Goal: Task Accomplishment & Management: Use online tool/utility

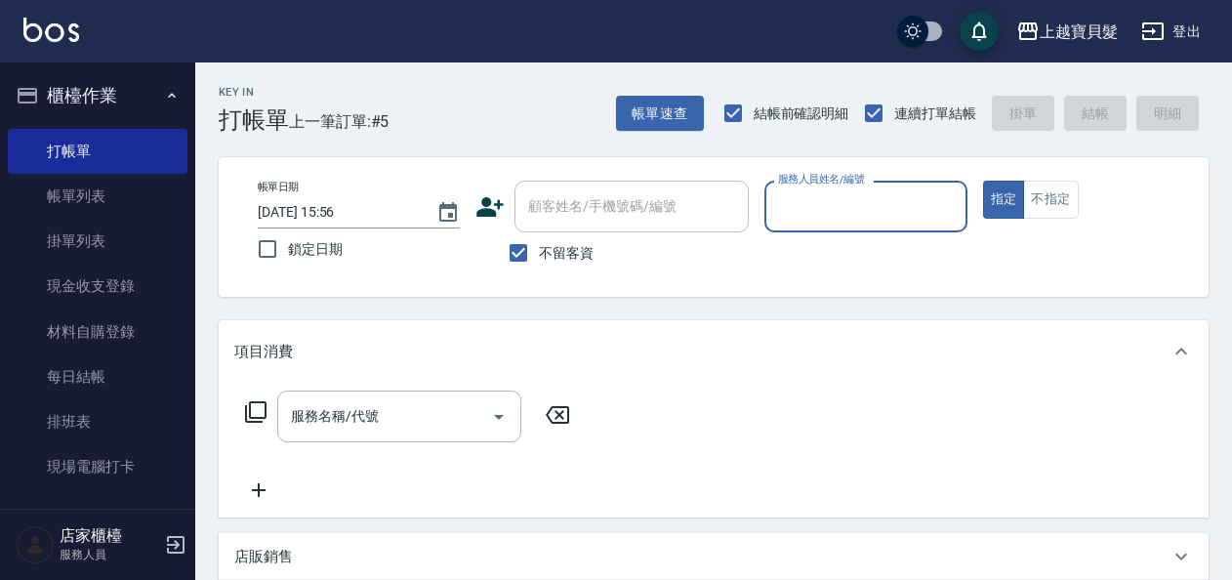
click at [843, 209] on input "服務人員姓名/編號" at bounding box center [865, 206] width 185 height 34
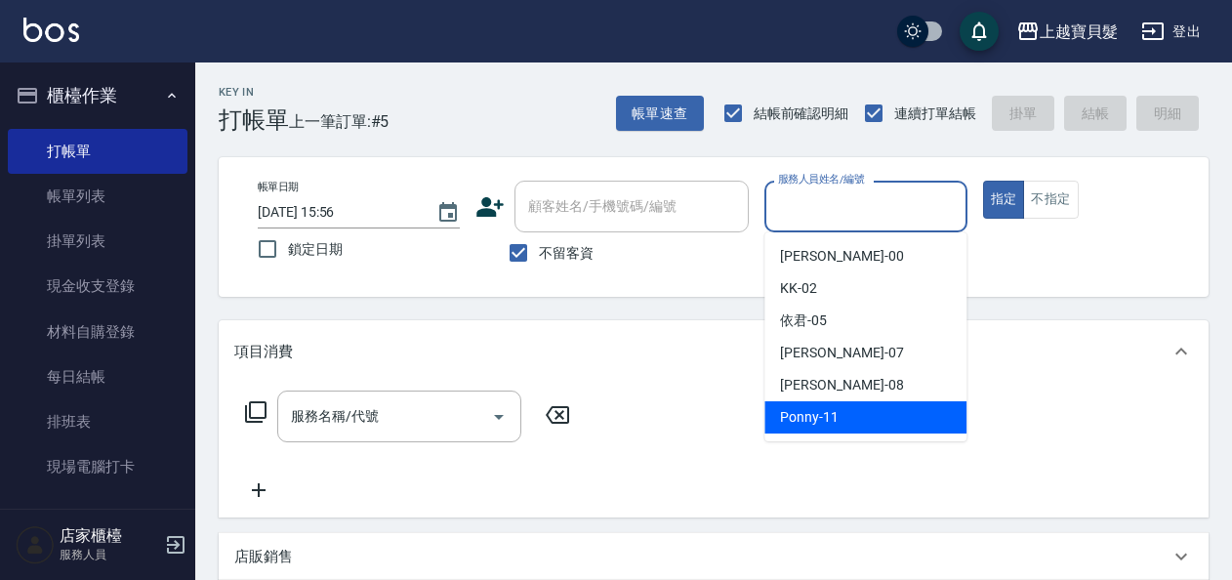
click at [807, 412] on span "Ponny -11" at bounding box center [809, 417] width 59 height 21
type input "Ponny-11"
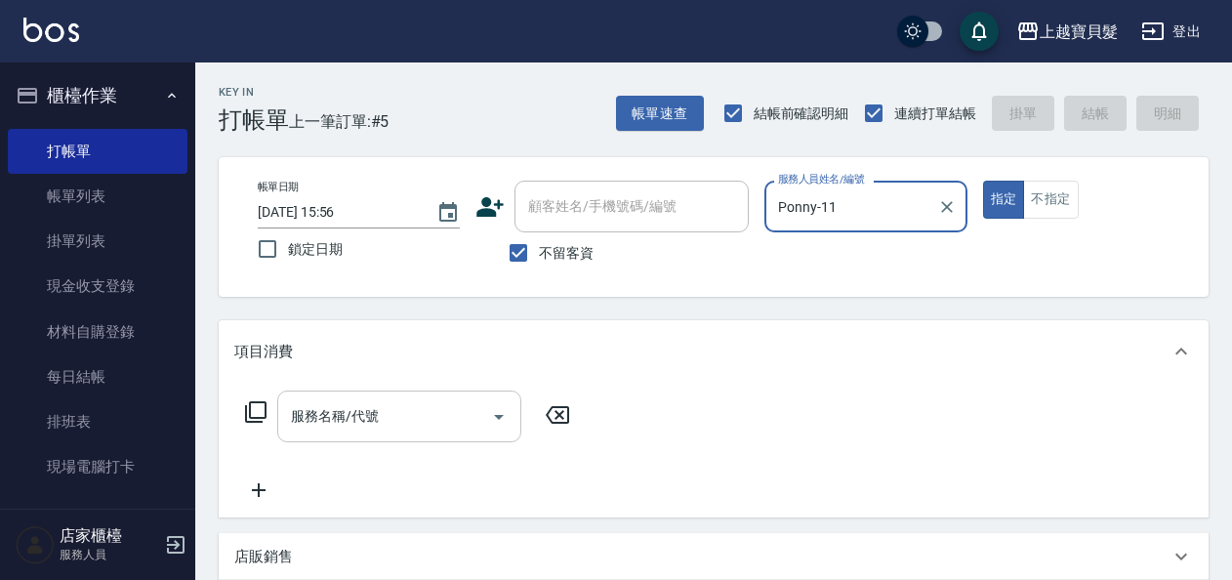
click at [406, 426] on input "服務名稱/代號" at bounding box center [384, 416] width 197 height 34
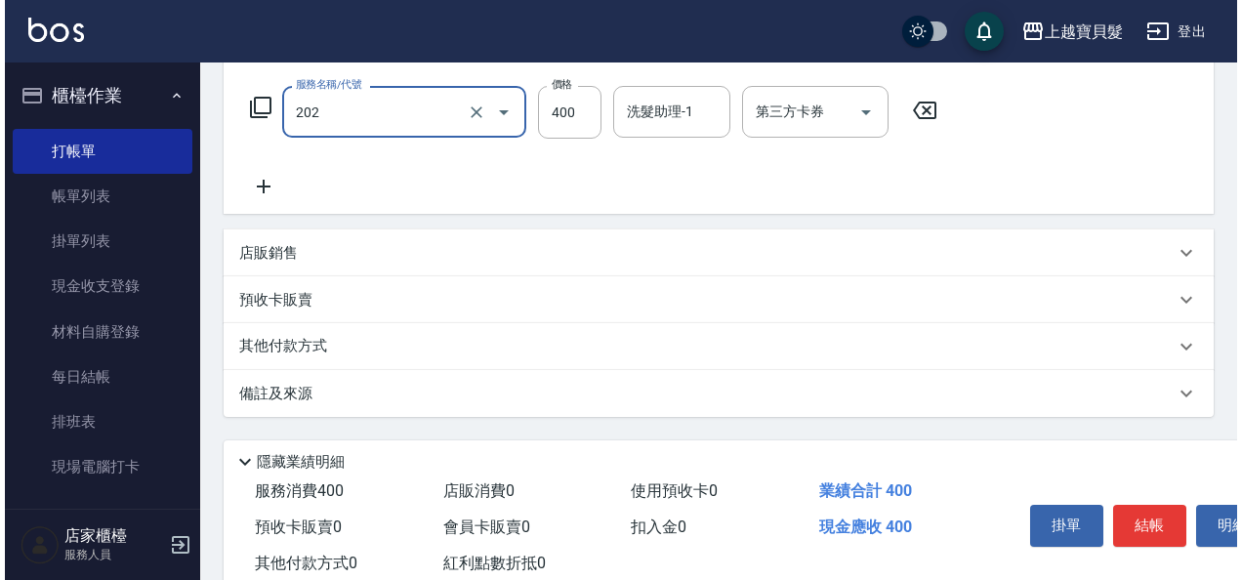
scroll to position [360, 0]
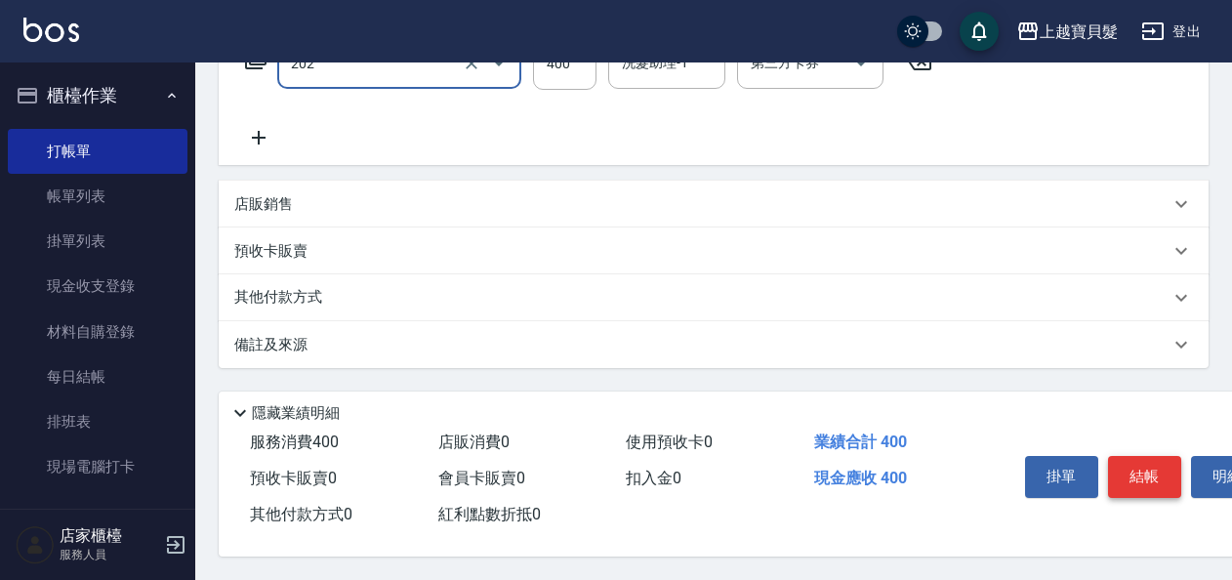
type input "剪髮(202)"
click at [1141, 483] on button "結帳" at bounding box center [1144, 476] width 73 height 41
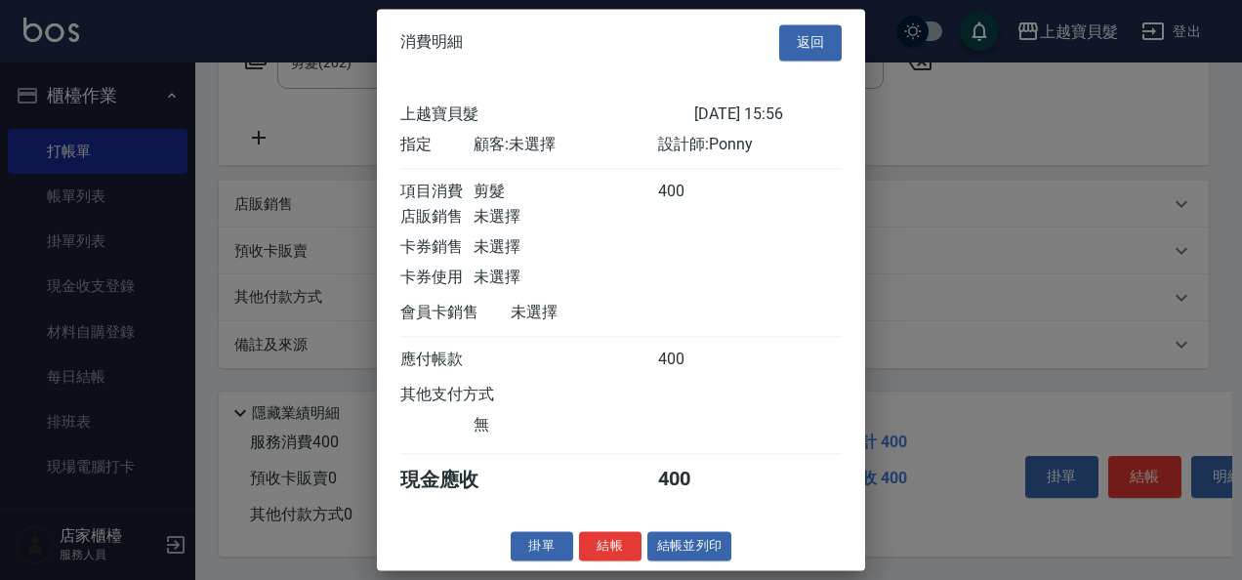
scroll to position [5, 0]
click at [699, 552] on button "結帳並列印" at bounding box center [689, 546] width 85 height 30
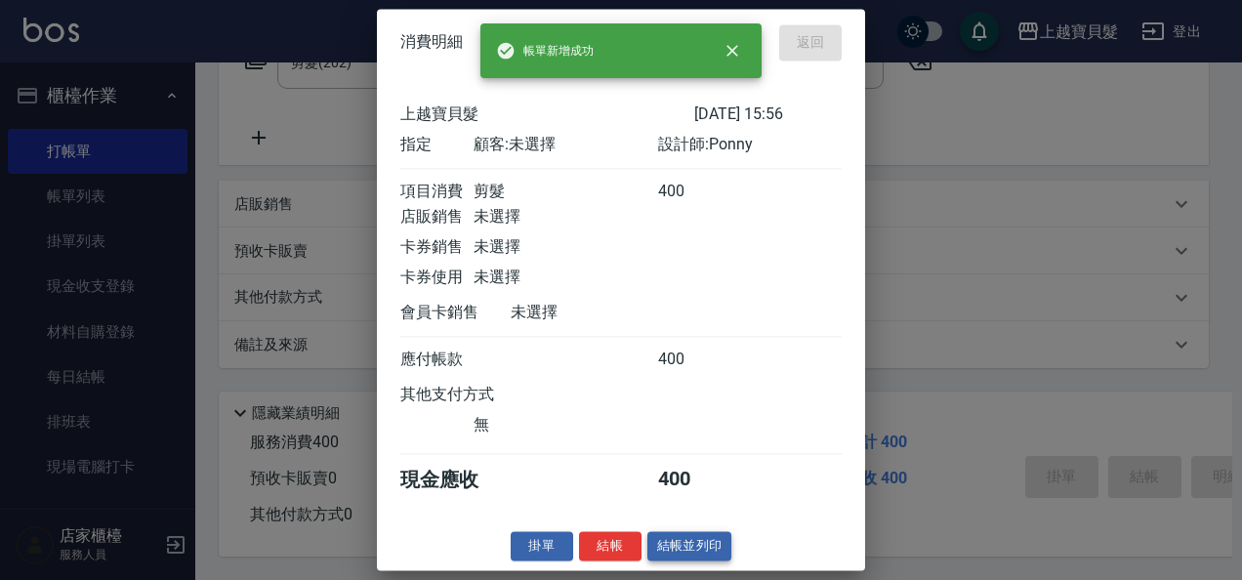
type input "[DATE] 16:36"
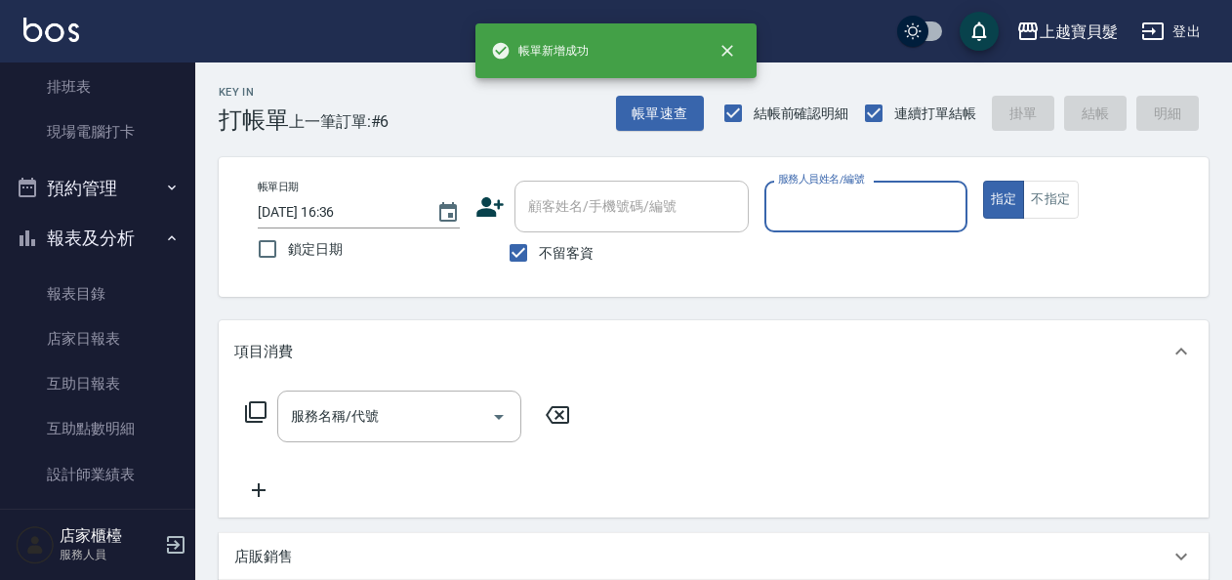
scroll to position [488, 0]
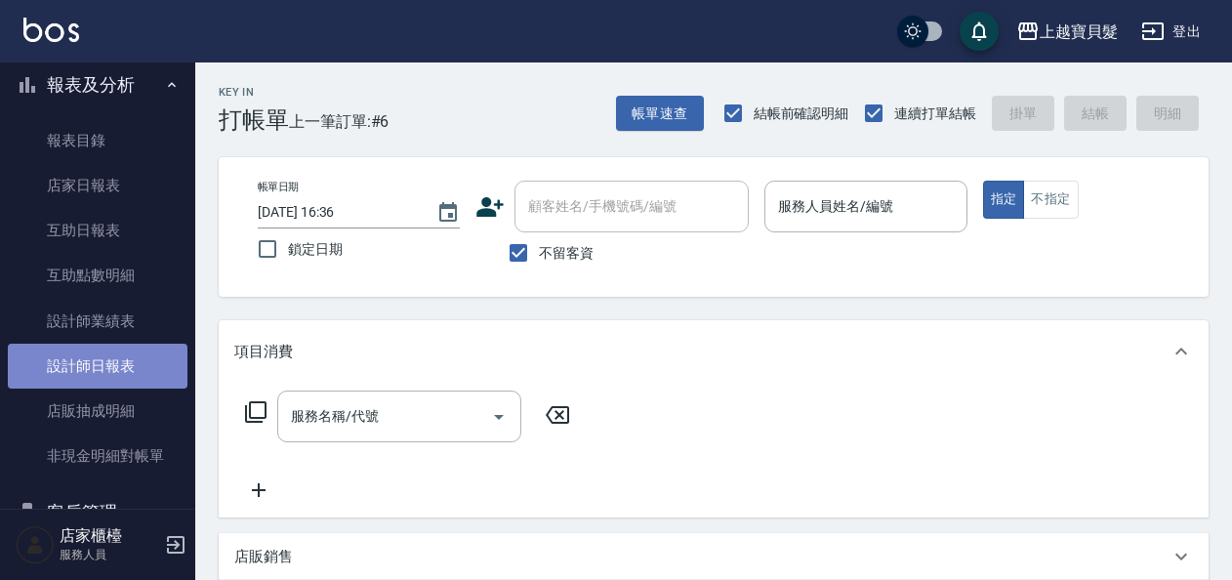
click at [101, 377] on link "設計師日報表" at bounding box center [98, 366] width 180 height 45
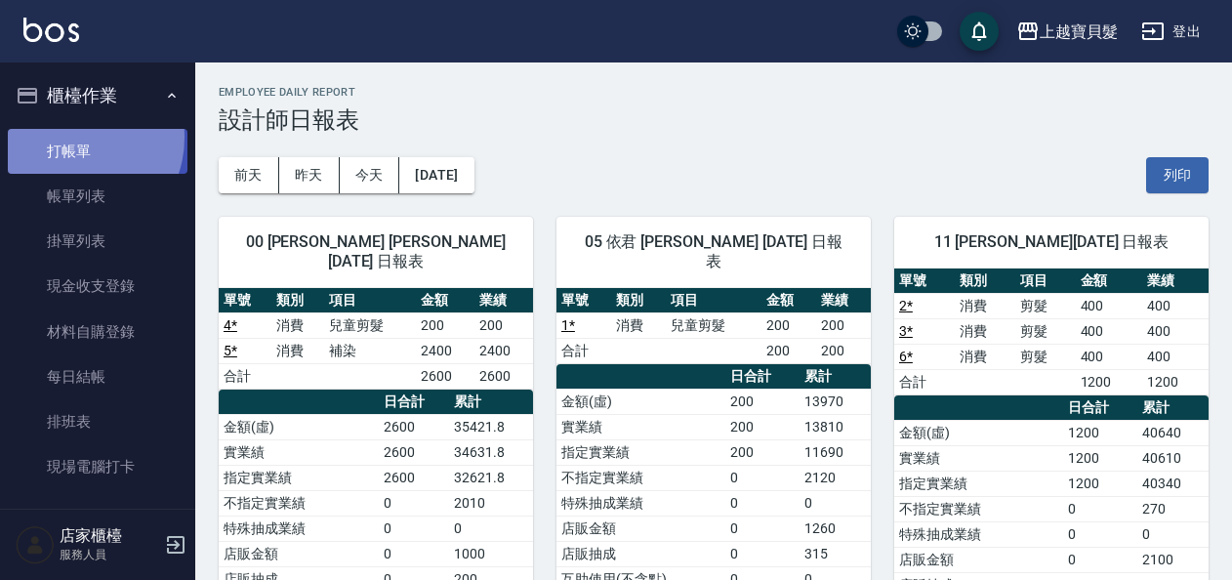
click at [69, 137] on link "打帳單" at bounding box center [98, 151] width 180 height 45
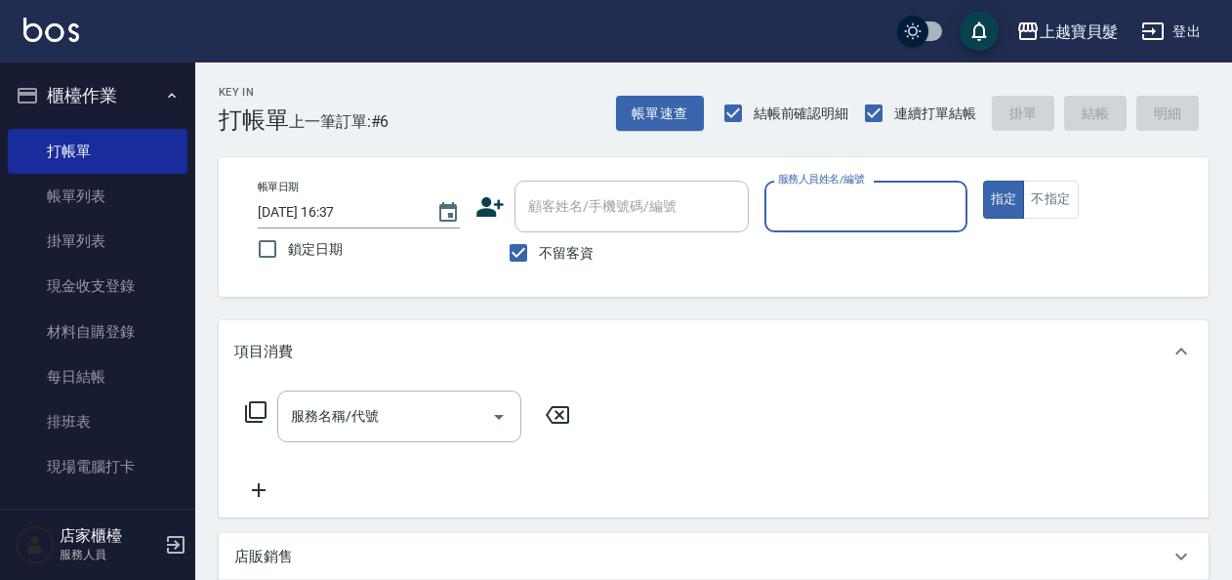
click at [629, 221] on div "顧客姓名/手機號碼/編號 顧客姓名/手機號碼/編號 不留客資" at bounding box center [611, 227] width 273 height 93
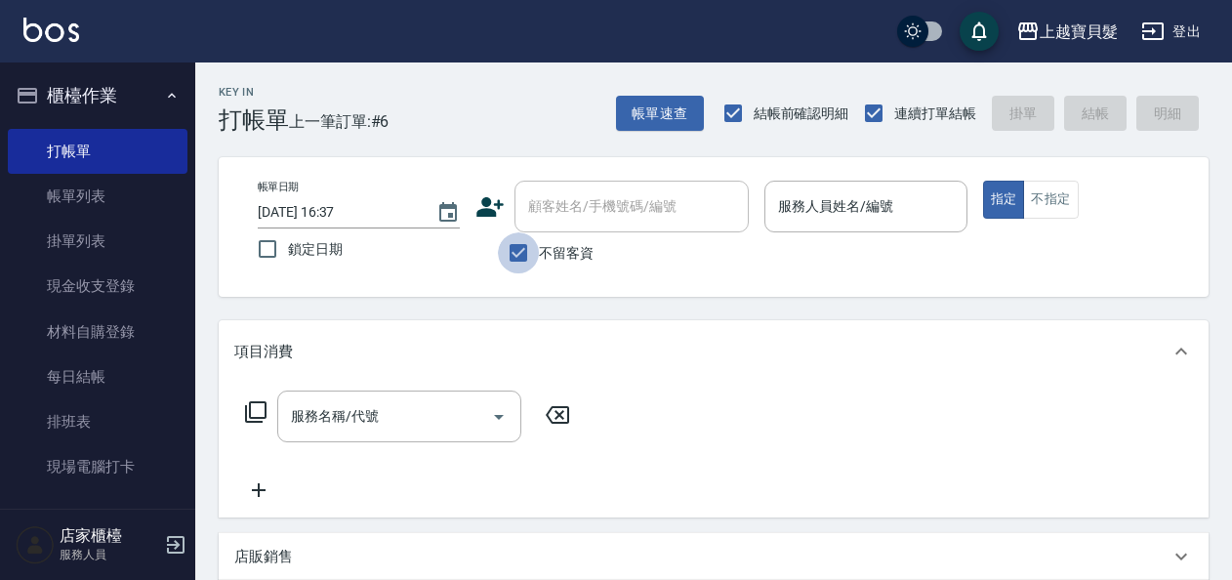
drag, startPoint x: 521, startPoint y: 249, endPoint x: 576, endPoint y: 218, distance: 63.0
click at [525, 248] on input "不留客資" at bounding box center [518, 252] width 41 height 41
checkbox input "false"
click at [585, 213] on input "顧客姓名/手機號碼/編號" at bounding box center [616, 206] width 187 height 34
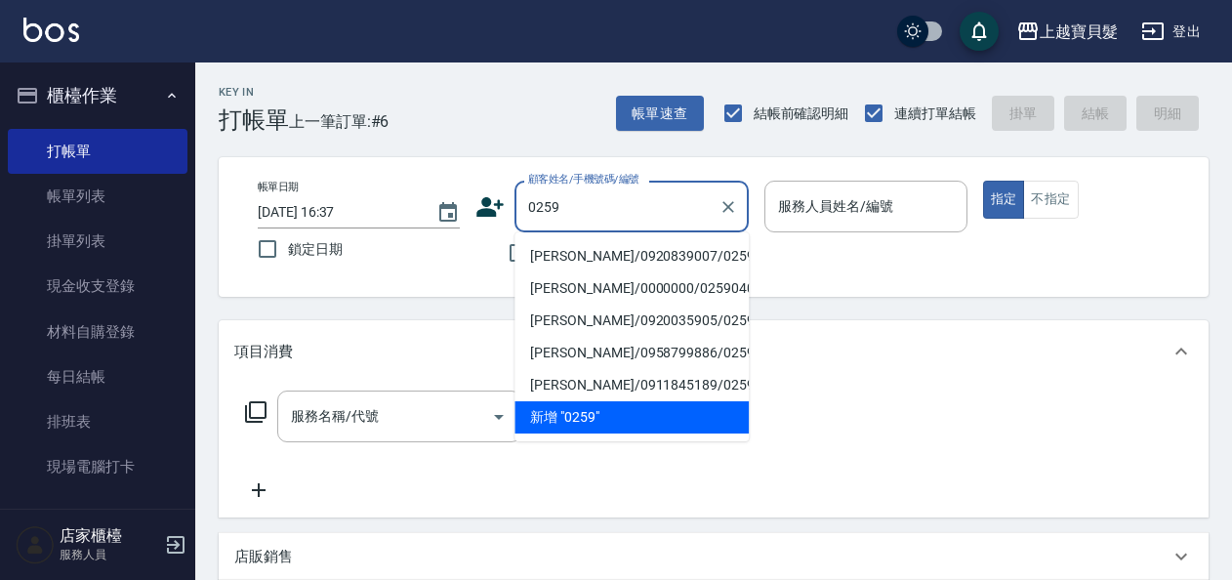
click at [576, 250] on li "[PERSON_NAME]/0920839007/02591005" at bounding box center [631, 256] width 234 height 32
type input "[PERSON_NAME]/0920839007/02591005"
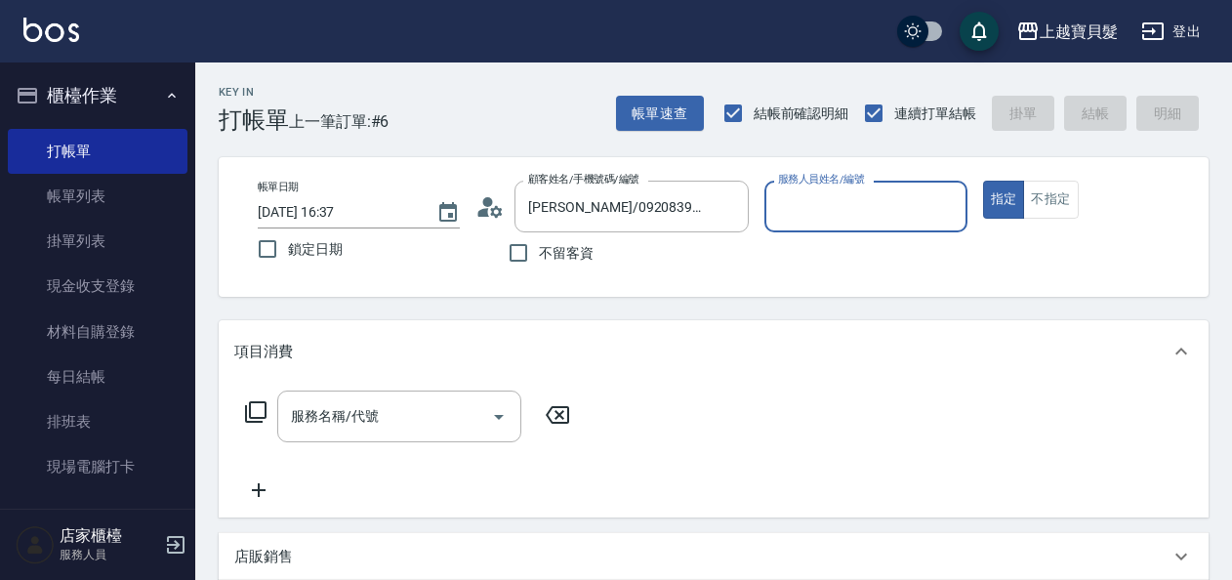
type input "[PERSON_NAME]-08"
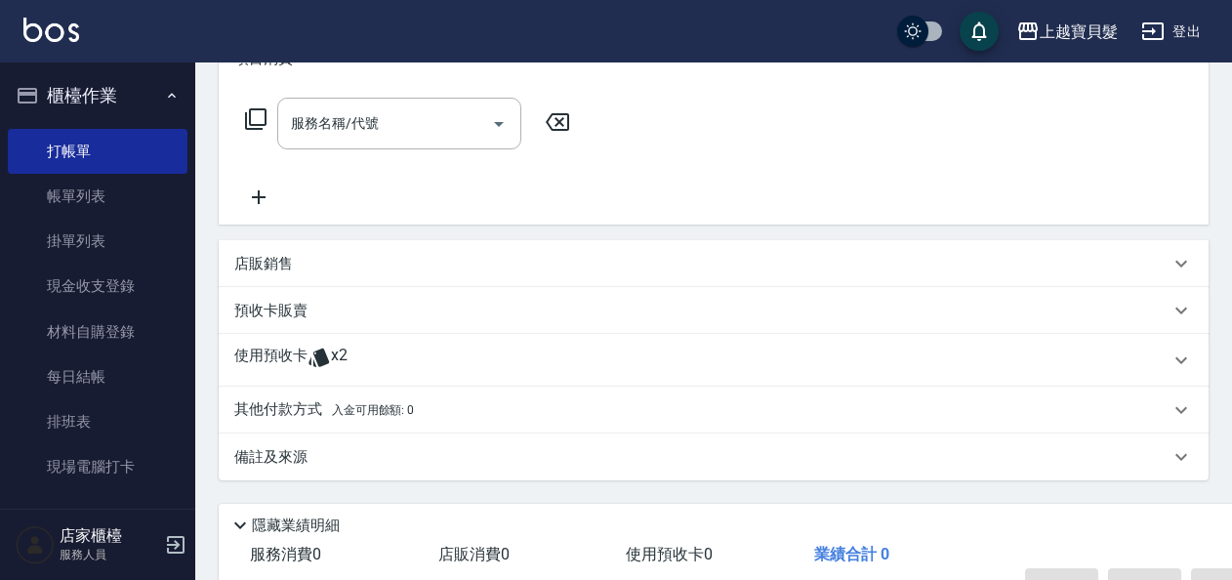
drag, startPoint x: 316, startPoint y: 360, endPoint x: 331, endPoint y: 364, distance: 15.2
click at [318, 359] on icon at bounding box center [319, 358] width 21 height 19
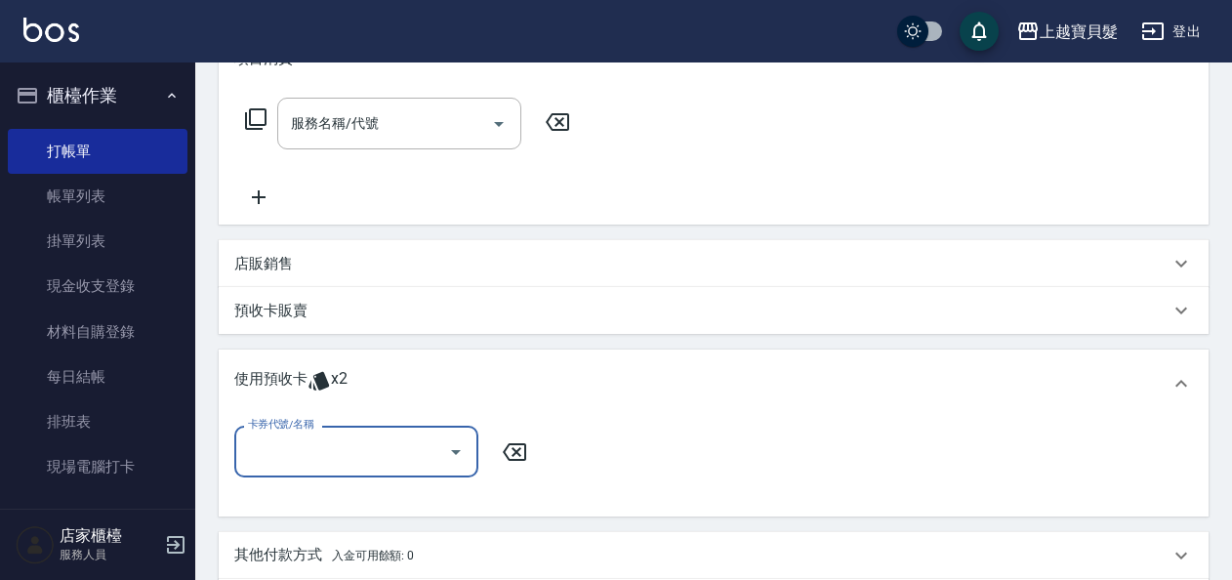
scroll to position [0, 0]
click at [457, 463] on icon "Open" at bounding box center [455, 451] width 23 height 23
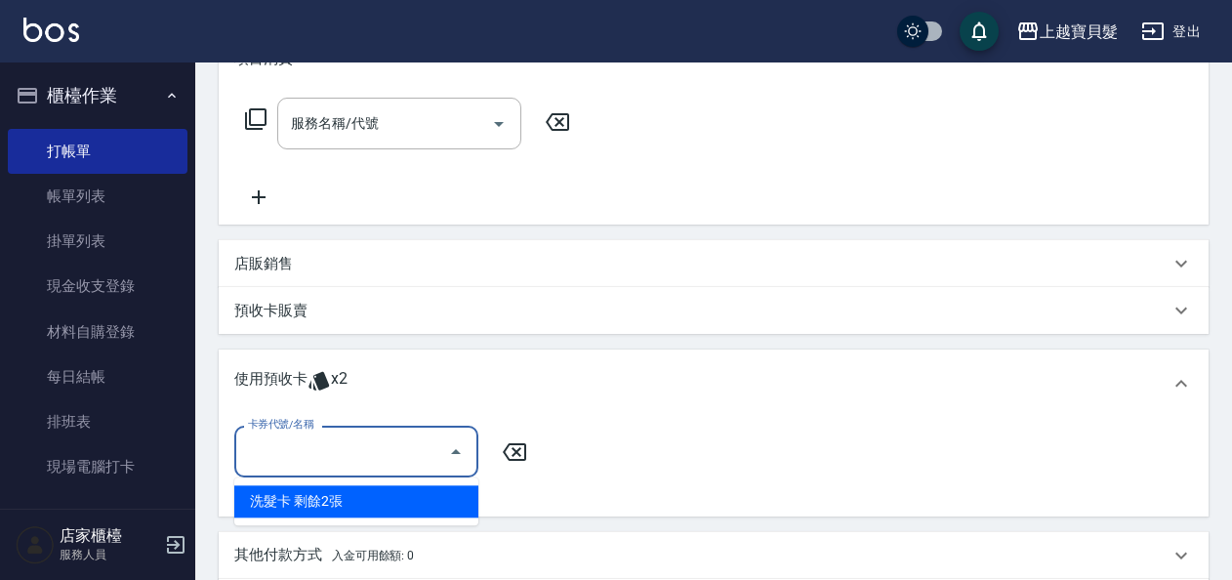
drag, startPoint x: 458, startPoint y: 496, endPoint x: 473, endPoint y: 496, distance: 14.6
click at [462, 496] on div "洗髮卡 剩餘2張" at bounding box center [356, 501] width 244 height 32
type input "洗髮卡"
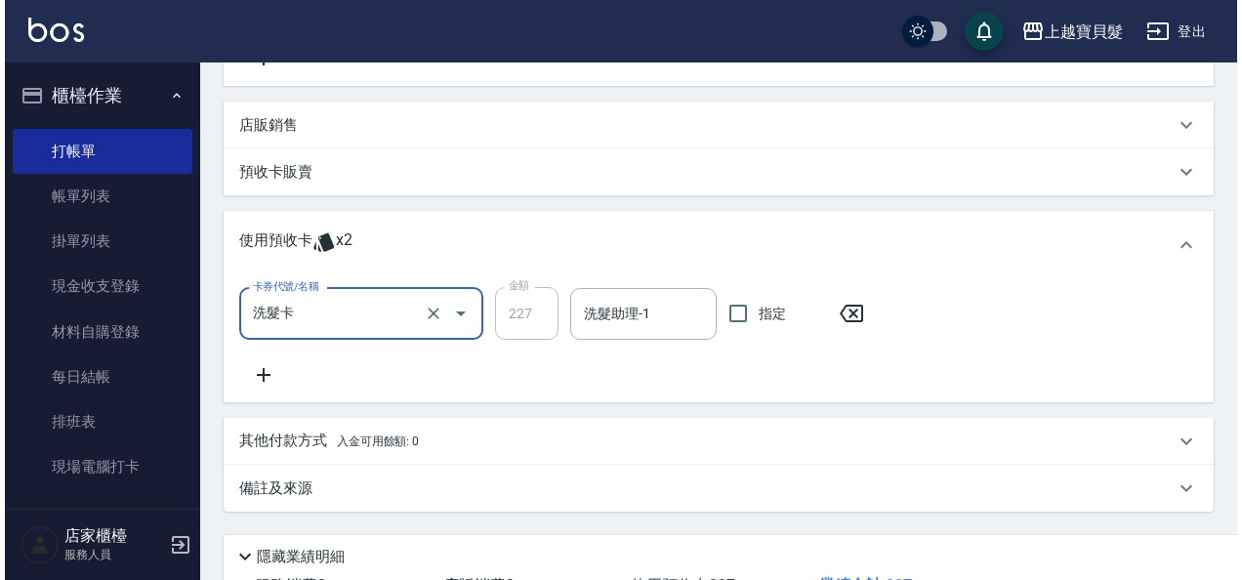
scroll to position [582, 0]
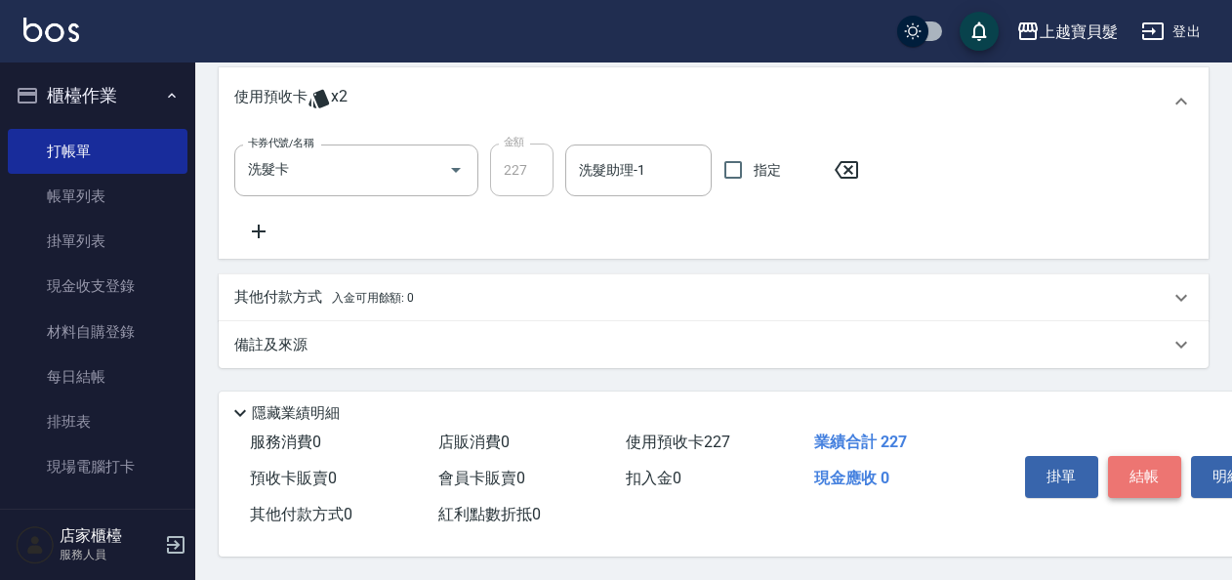
click at [1161, 471] on button "結帳" at bounding box center [1144, 476] width 73 height 41
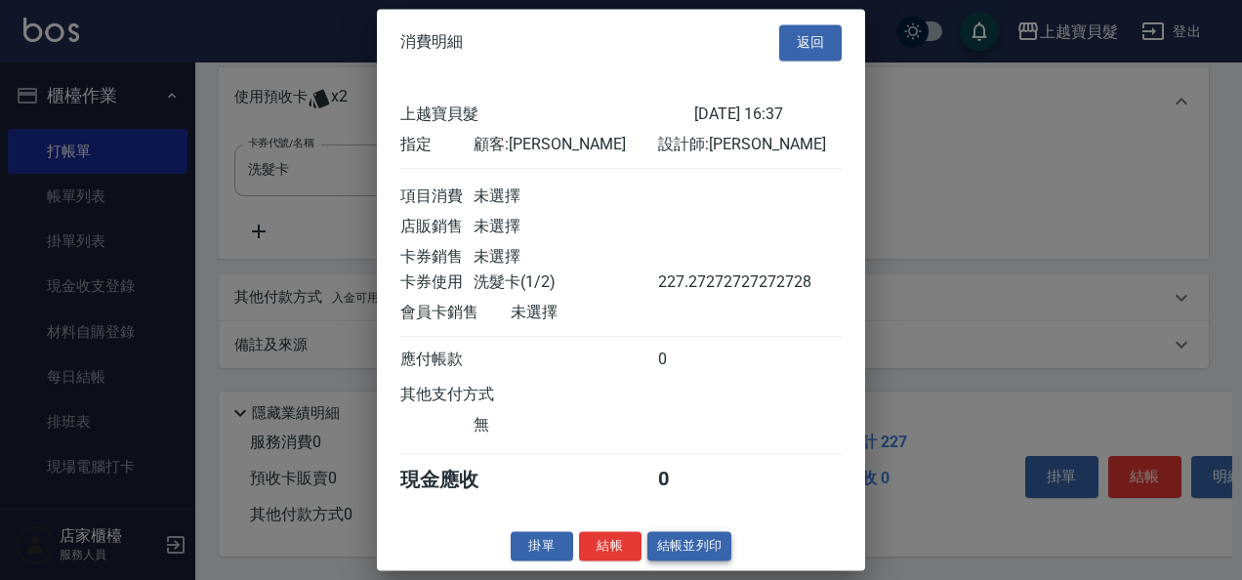
scroll to position [5, 0]
click at [698, 550] on button "結帳並列印" at bounding box center [689, 546] width 85 height 30
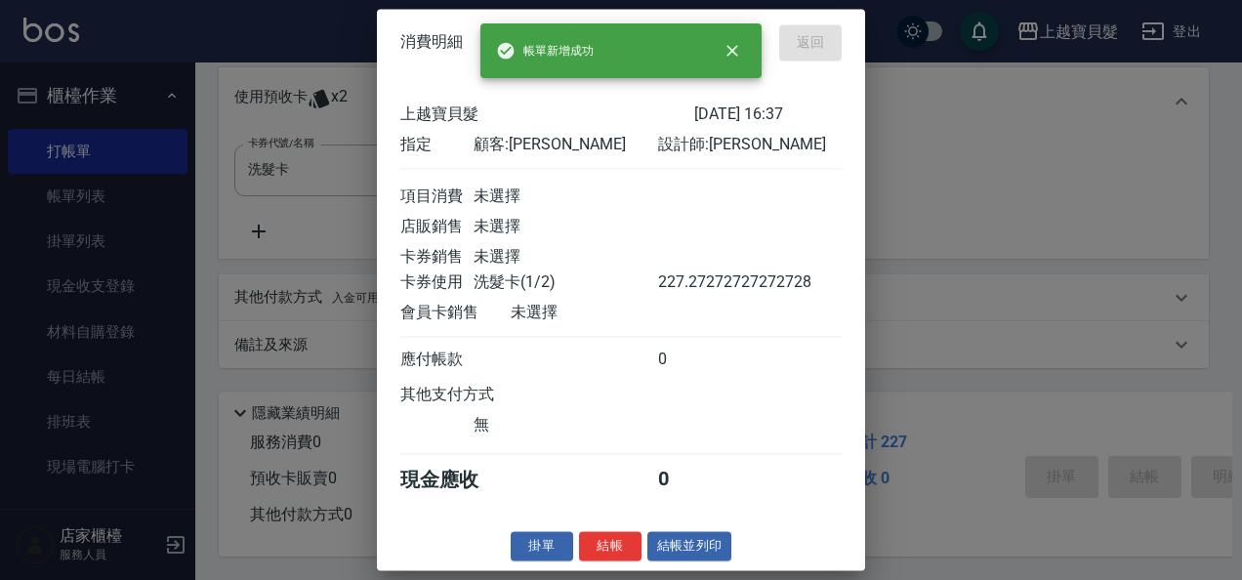
type input "[DATE] 16:39"
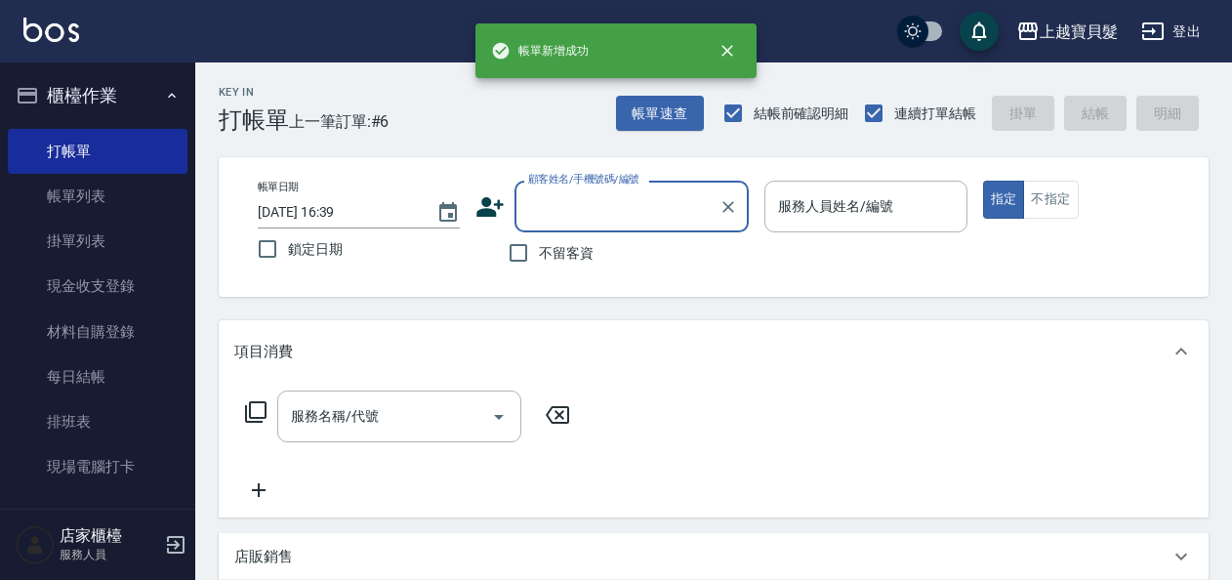
scroll to position [0, 0]
click at [804, 233] on body "帳[PERSON_NAME]成功 上越寶貝髮 登出 櫃檯作業 打帳單 帳單列表 掛單列表 現金收支登錄 材料自購登錄 每日結帳 排班表 現場電腦打卡 預約管理…" at bounding box center [616, 489] width 1232 height 979
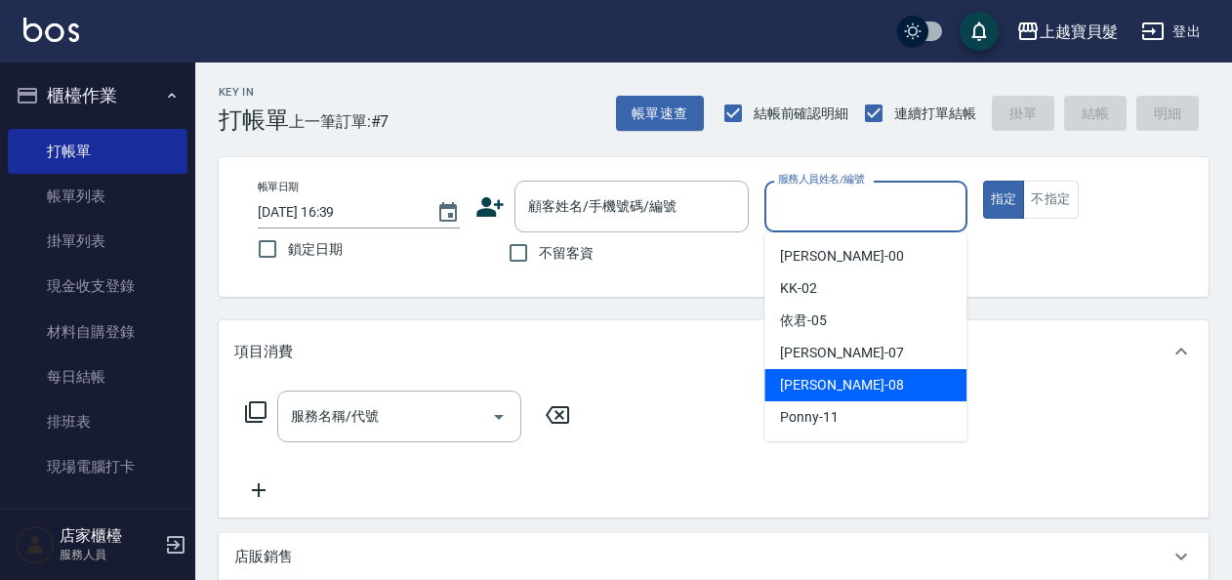
click at [814, 386] on span "[PERSON_NAME] -08" at bounding box center [841, 385] width 123 height 21
type input "[PERSON_NAME]-08"
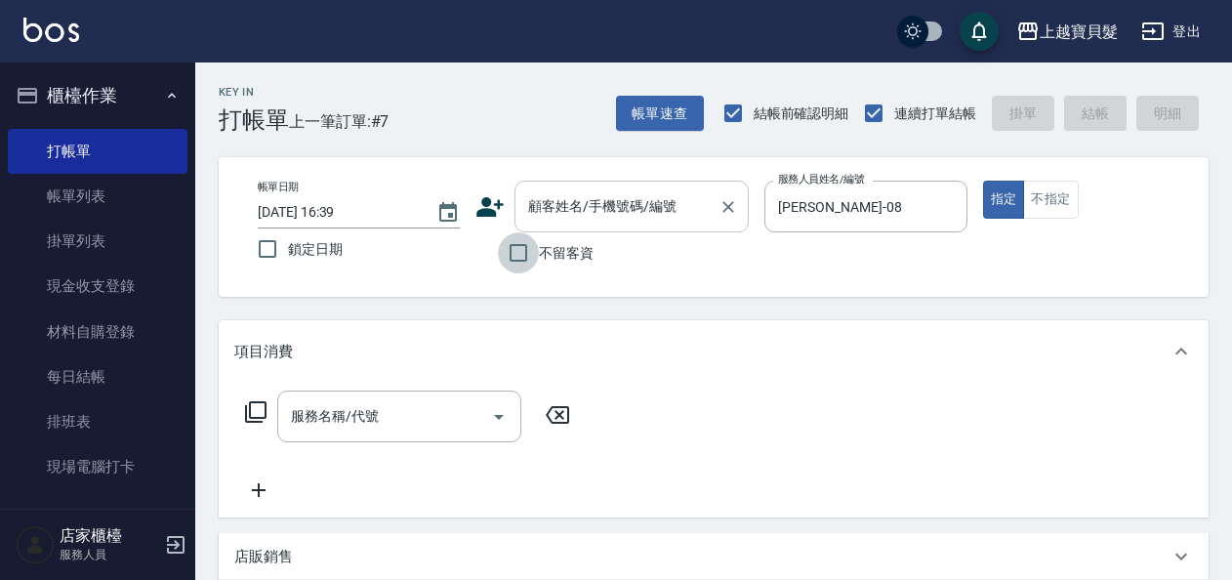
drag, startPoint x: 519, startPoint y: 248, endPoint x: 538, endPoint y: 230, distance: 25.6
click at [519, 249] on input "不留客資" at bounding box center [518, 252] width 41 height 41
click at [509, 243] on input "不留客資" at bounding box center [518, 252] width 41 height 41
checkbox input "false"
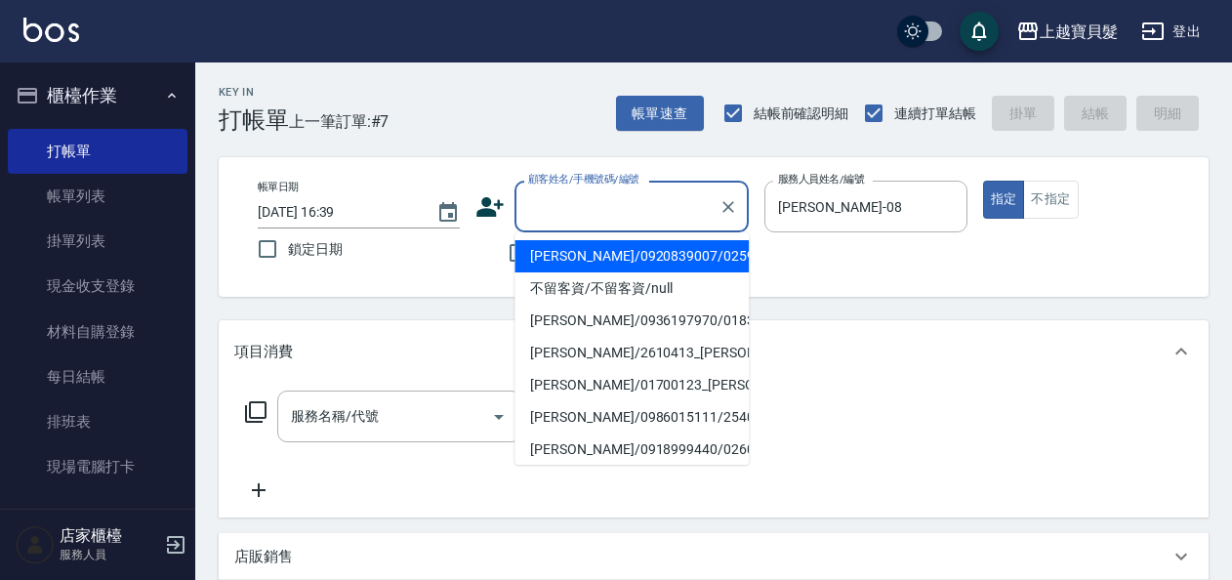
click at [570, 217] on input "顧客姓名/手機號碼/編號" at bounding box center [616, 206] width 187 height 34
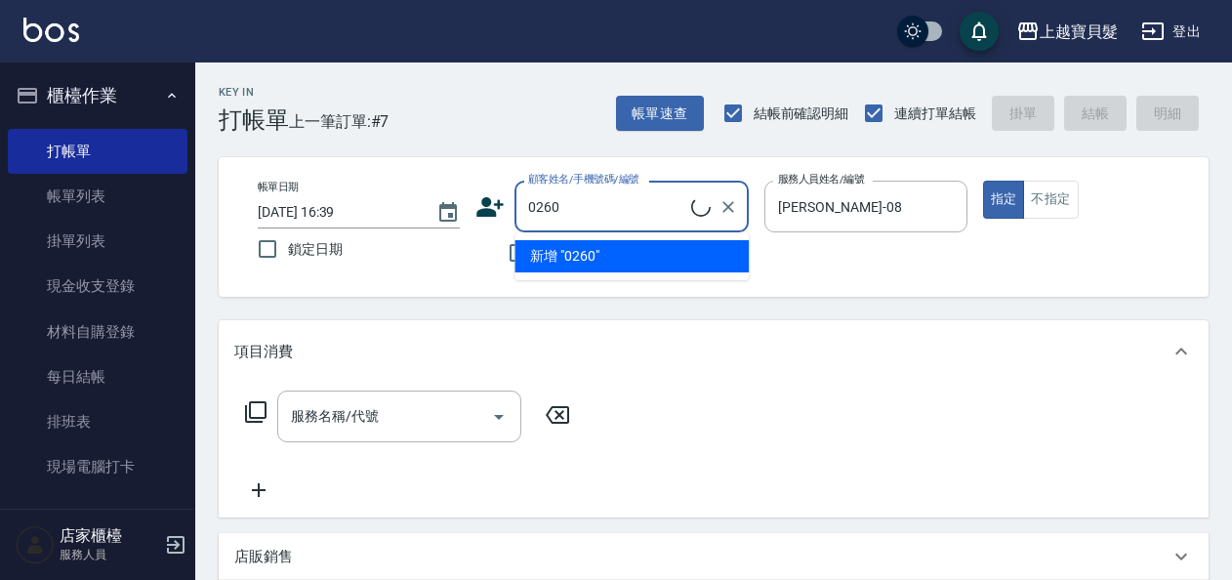
click at [590, 256] on ul "新增 "0260"" at bounding box center [631, 256] width 234 height 48
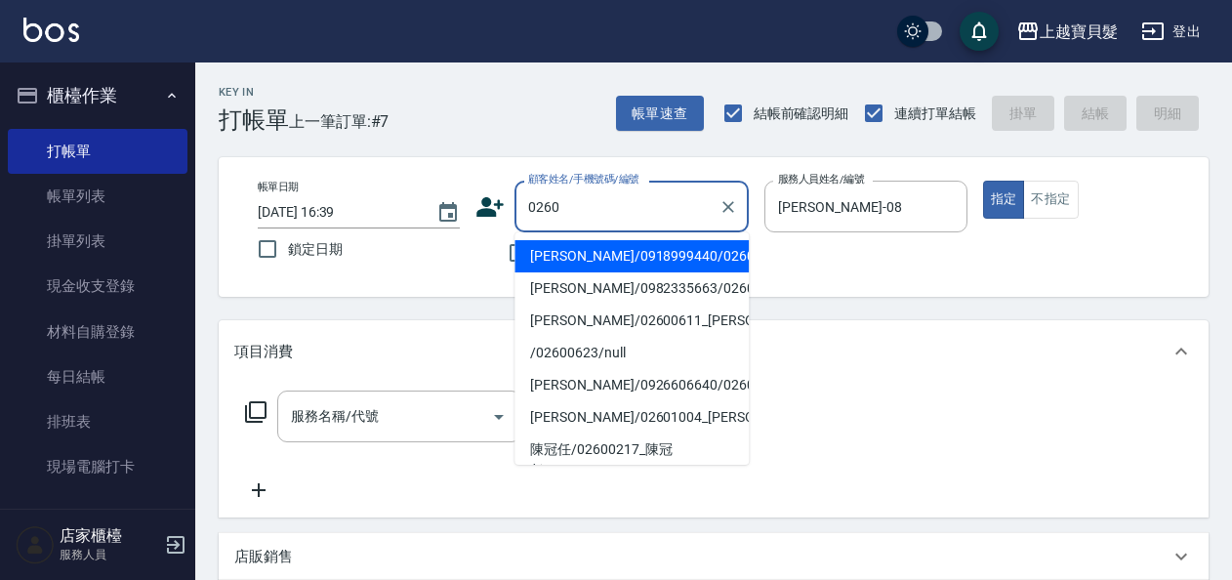
click at [567, 263] on li "[PERSON_NAME]/0918999440/02600606" at bounding box center [631, 256] width 234 height 32
type input "[PERSON_NAME]/0918999440/02600606"
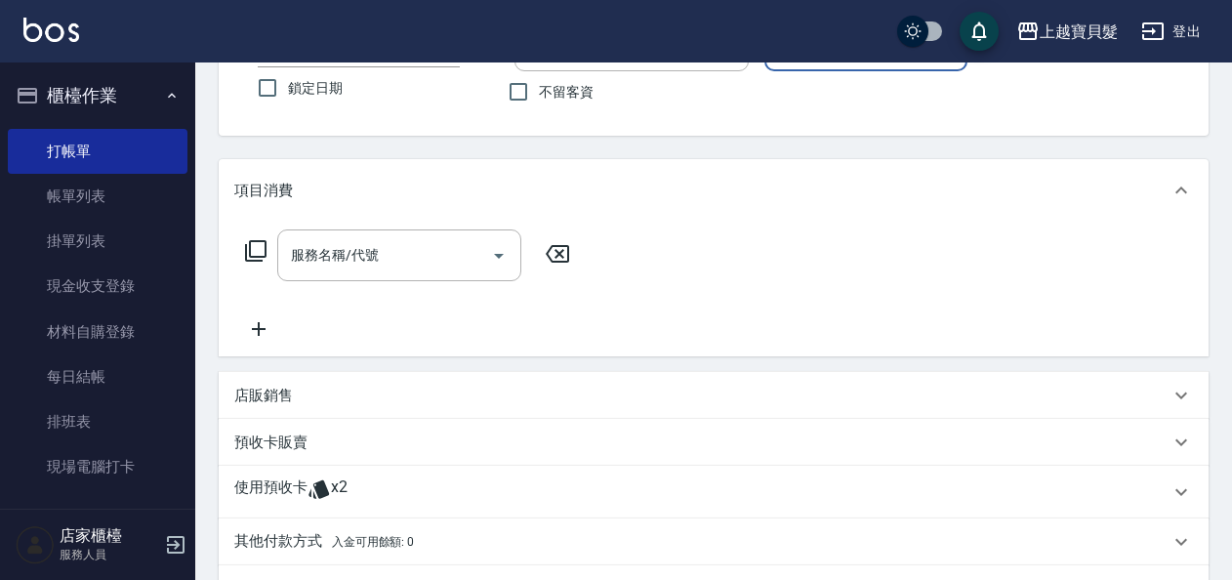
scroll to position [391, 0]
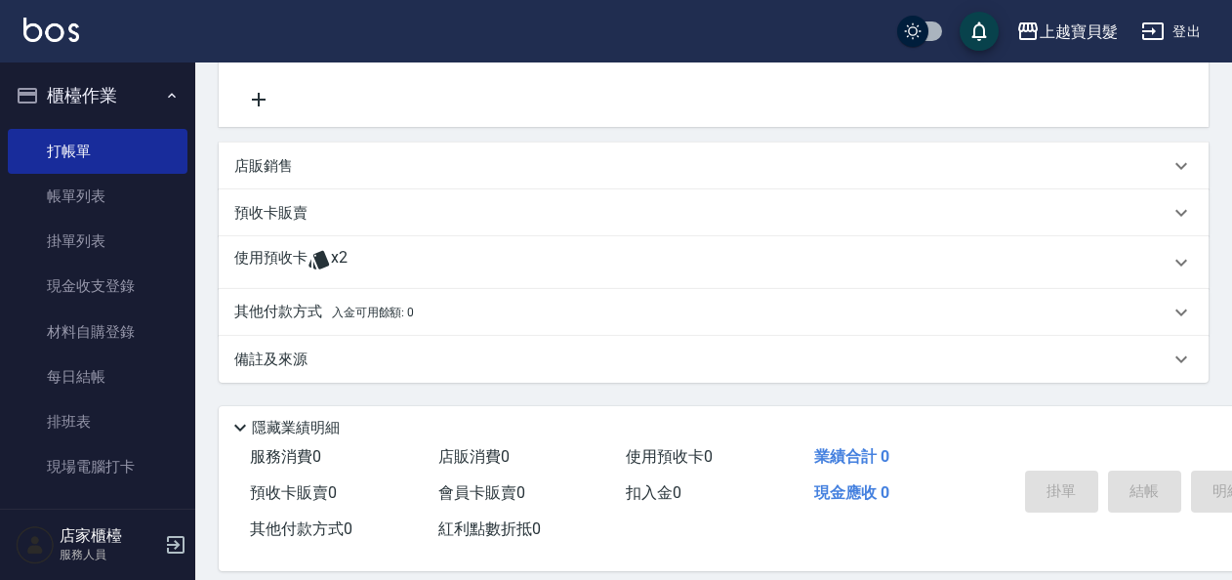
click at [333, 259] on span "x2" at bounding box center [339, 262] width 17 height 29
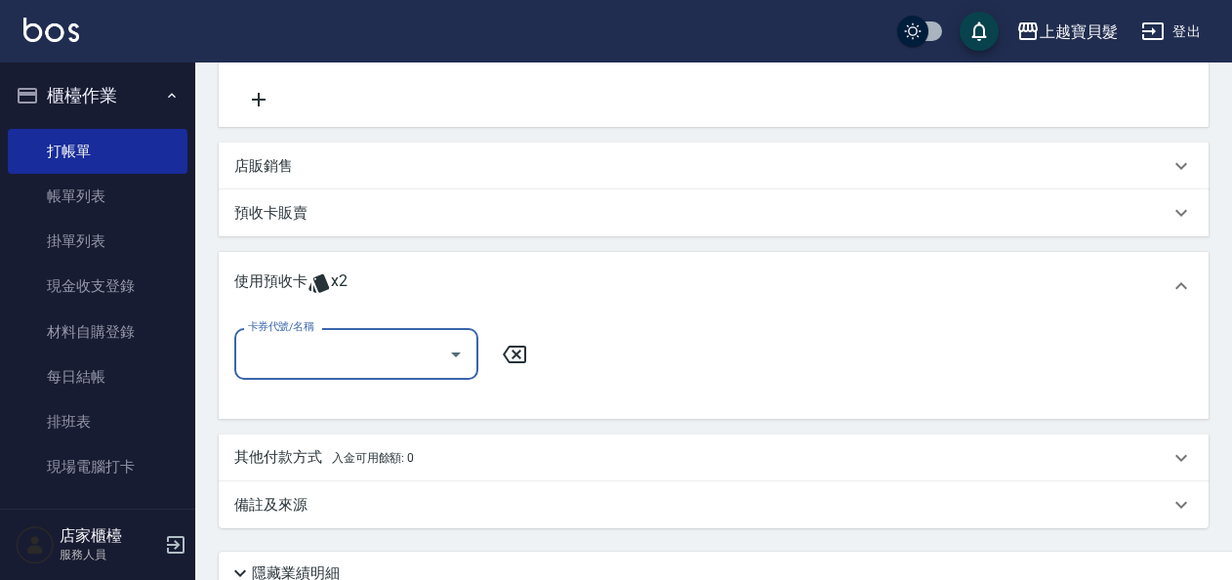
scroll to position [0, 0]
click at [453, 354] on icon "Open" at bounding box center [455, 354] width 23 height 23
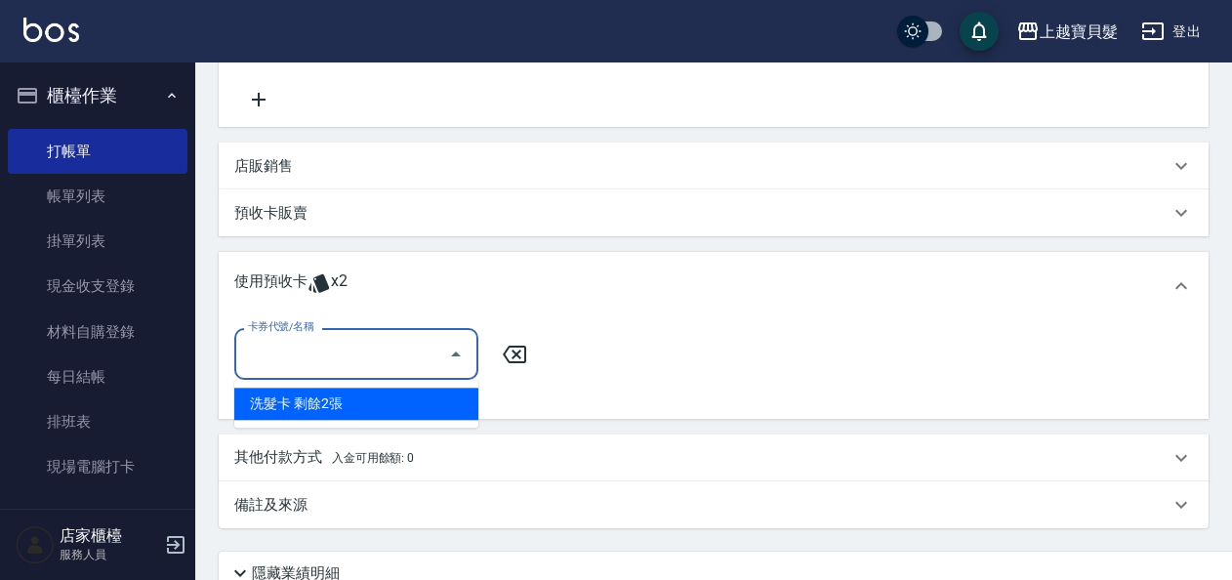
click at [453, 398] on div "洗髮卡 剩餘2張" at bounding box center [356, 404] width 244 height 32
type input "洗髮卡"
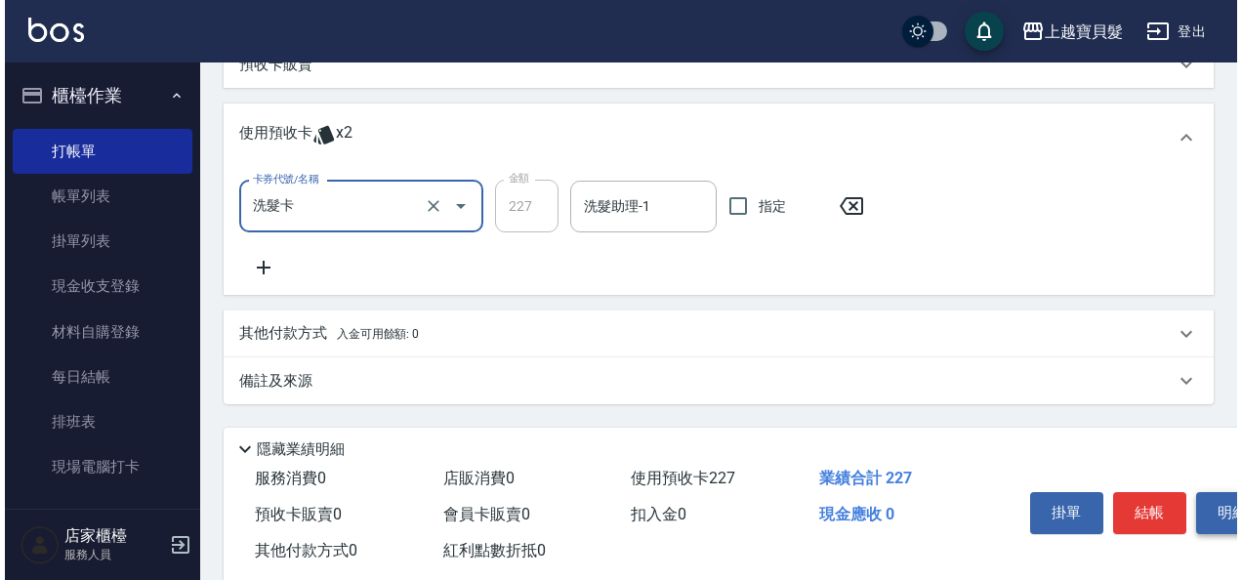
scroll to position [582, 0]
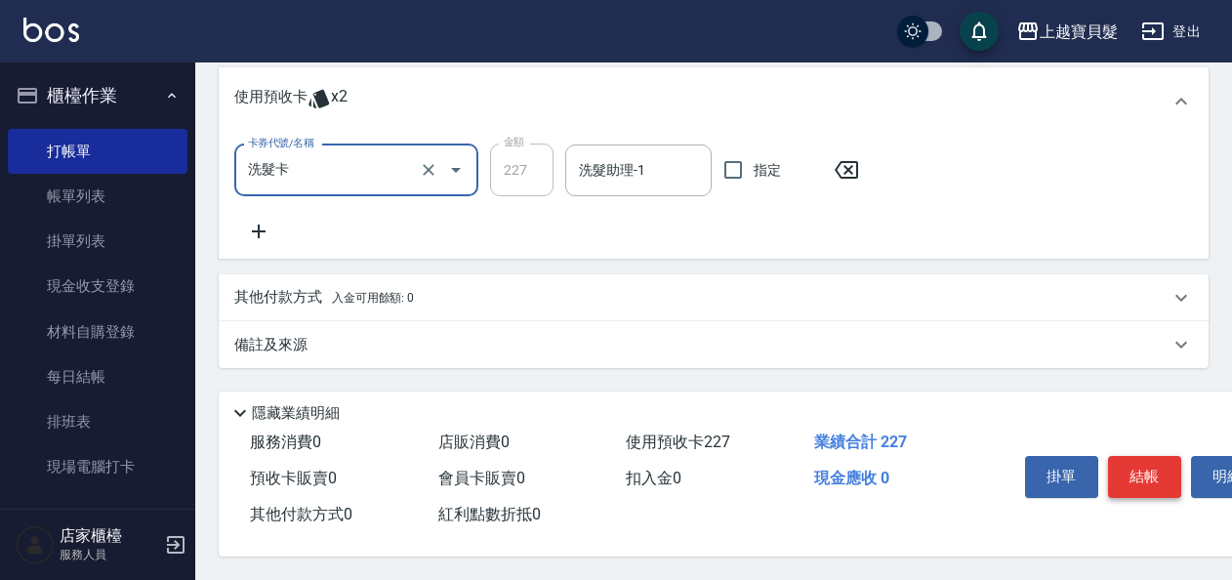
click at [1129, 457] on button "結帳" at bounding box center [1144, 476] width 73 height 41
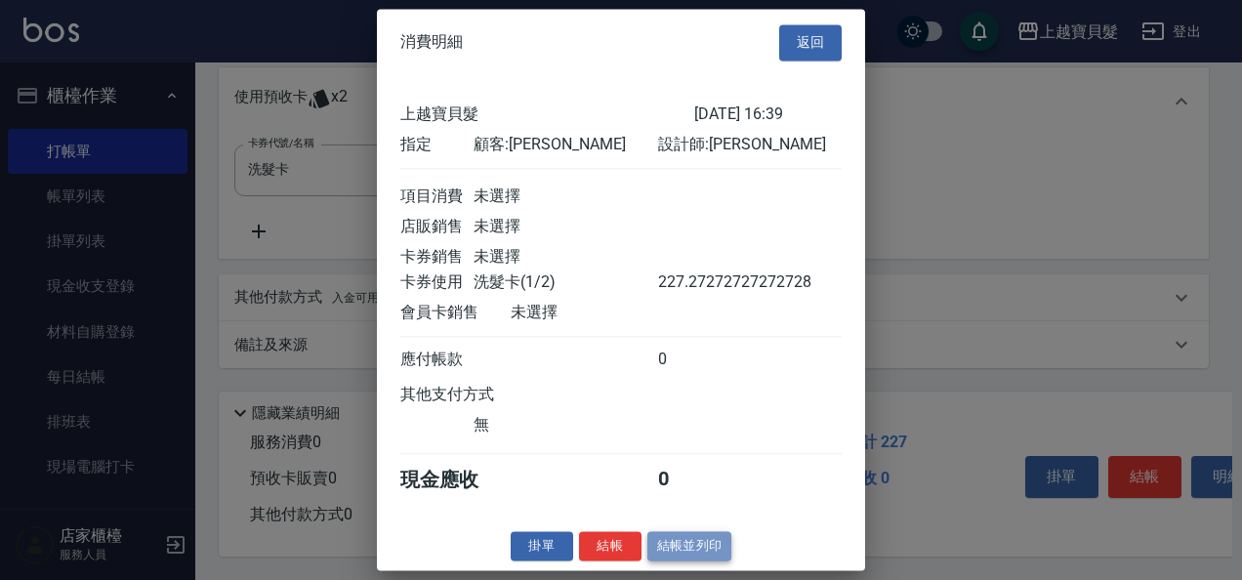
click at [672, 559] on button "結帳並列印" at bounding box center [689, 546] width 85 height 30
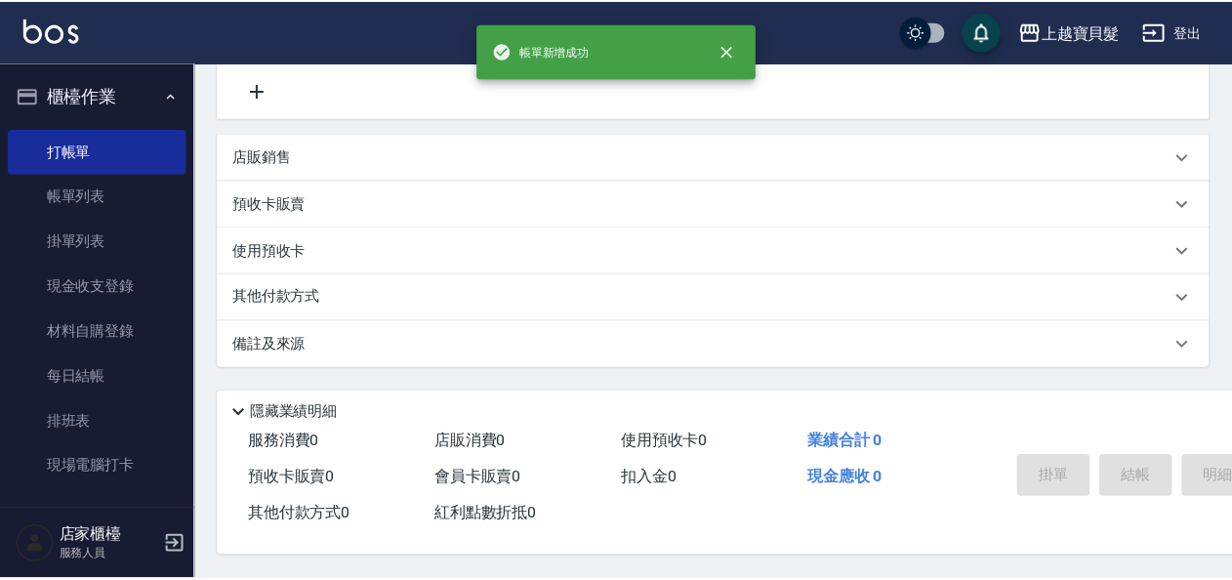
scroll to position [0, 0]
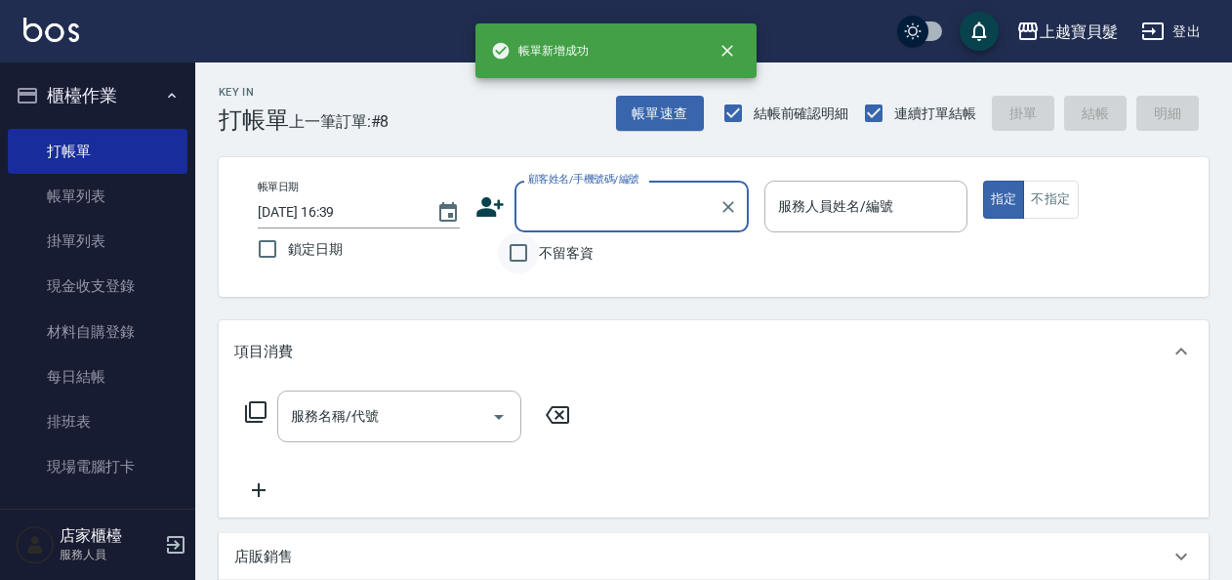
click at [520, 250] on input "不留客資" at bounding box center [518, 252] width 41 height 41
checkbox input "true"
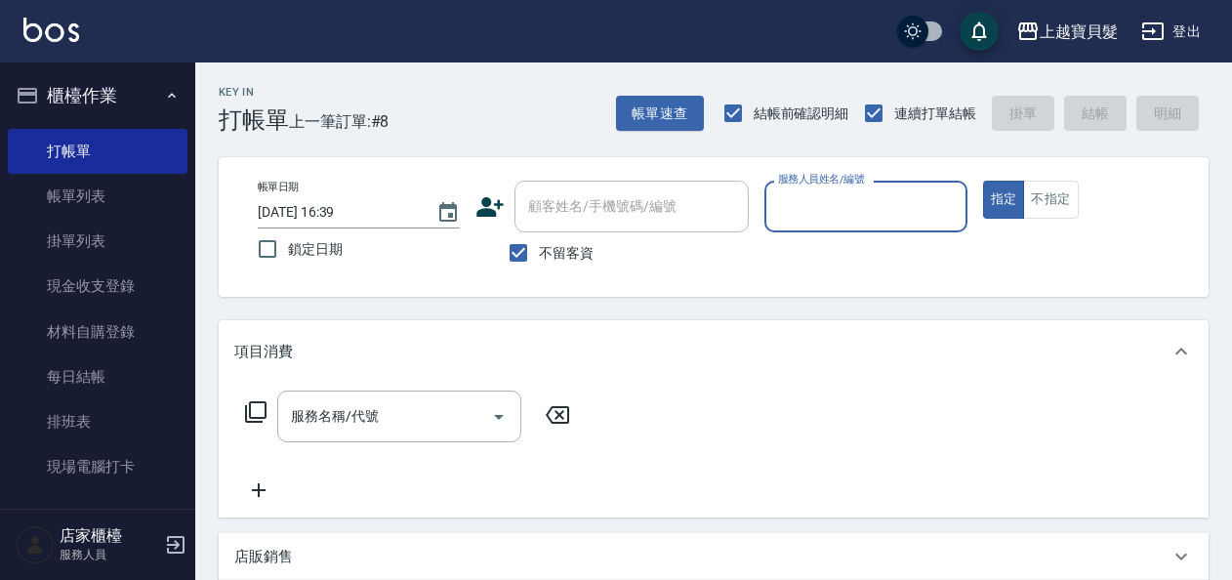
click at [834, 250] on body "上越寶貝髮 登出 櫃檯作業 打帳單 帳單列表 掛單列表 現金收支登錄 材料自購登錄 每日結帳 排班表 現場電腦打卡 預約管理 預約管理 單日預約紀錄 單週預約…" at bounding box center [616, 466] width 1232 height 932
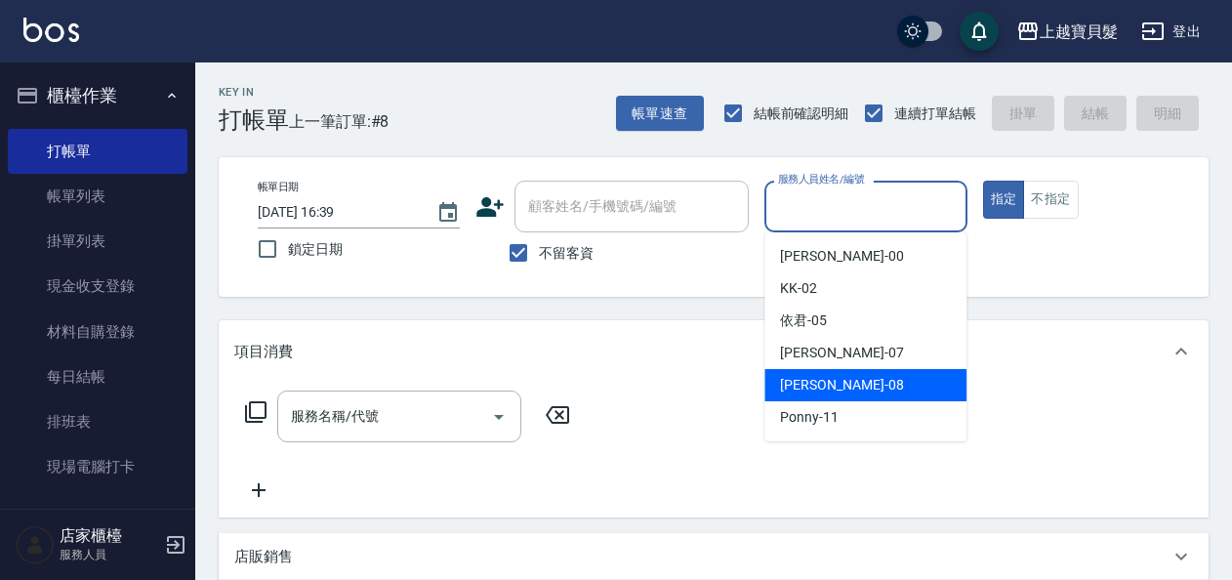
click at [829, 393] on div "[PERSON_NAME] -08" at bounding box center [865, 385] width 202 height 32
type input "[PERSON_NAME]-08"
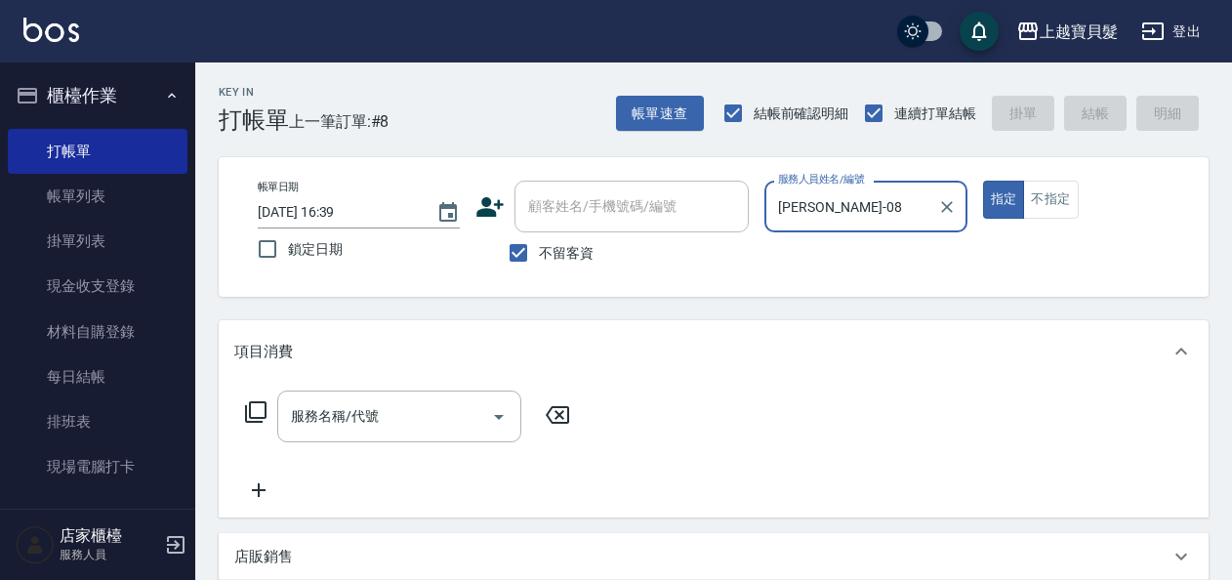
click at [250, 410] on icon at bounding box center [255, 411] width 21 height 21
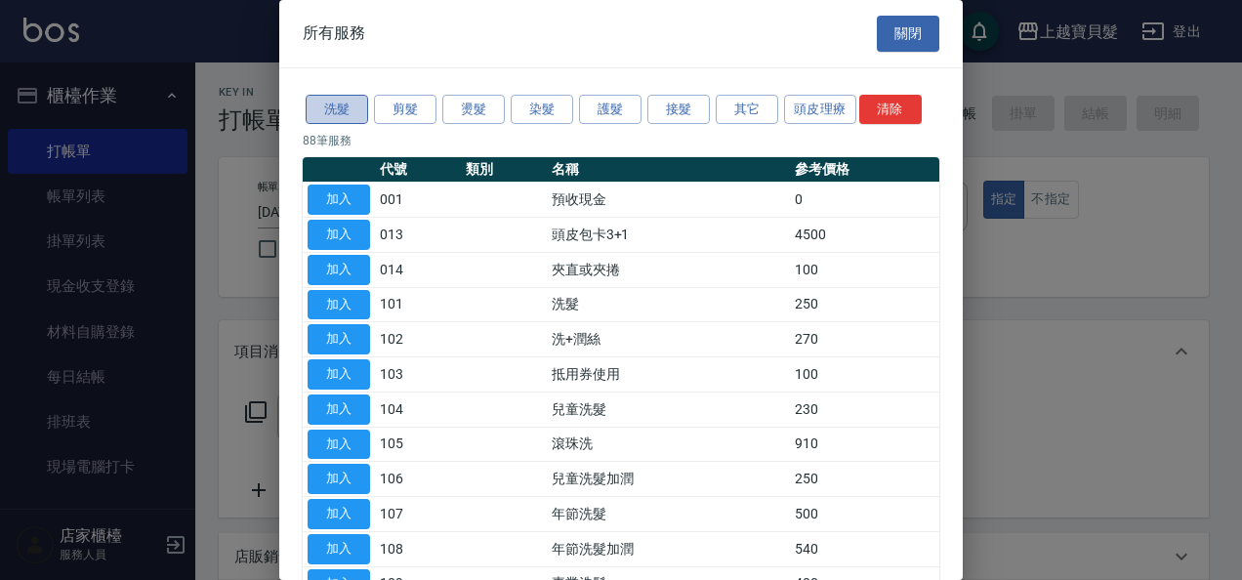
drag, startPoint x: 316, startPoint y: 103, endPoint x: 316, endPoint y: 121, distance: 17.6
click at [316, 104] on button "洗髮" at bounding box center [337, 110] width 62 height 30
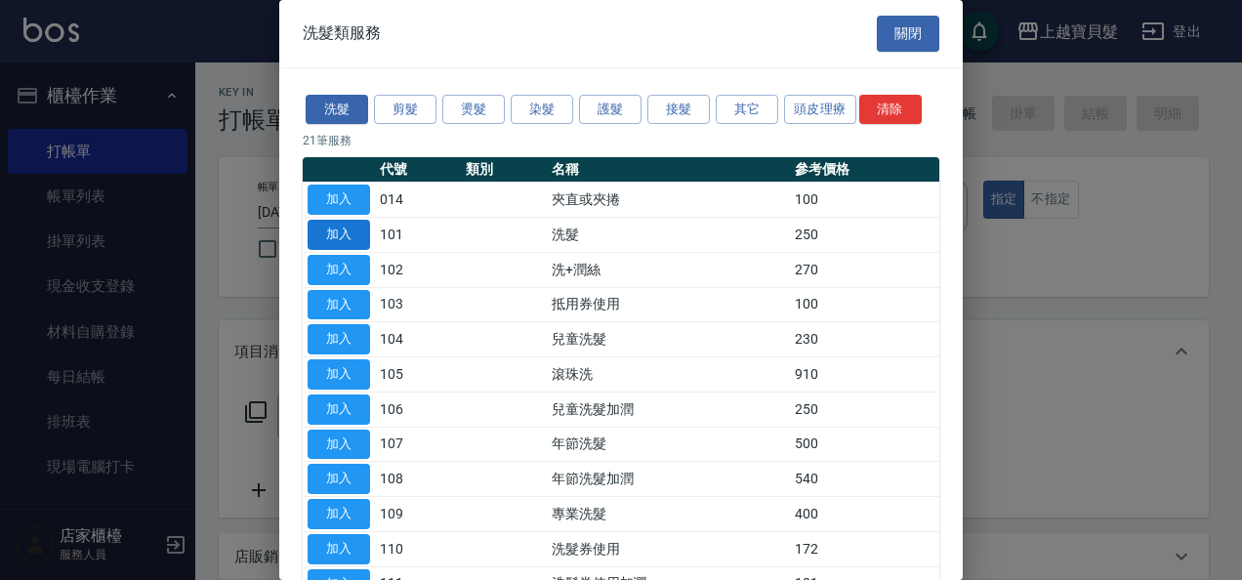
click at [328, 230] on button "加入" at bounding box center [339, 235] width 62 height 30
type input "洗髮(101)"
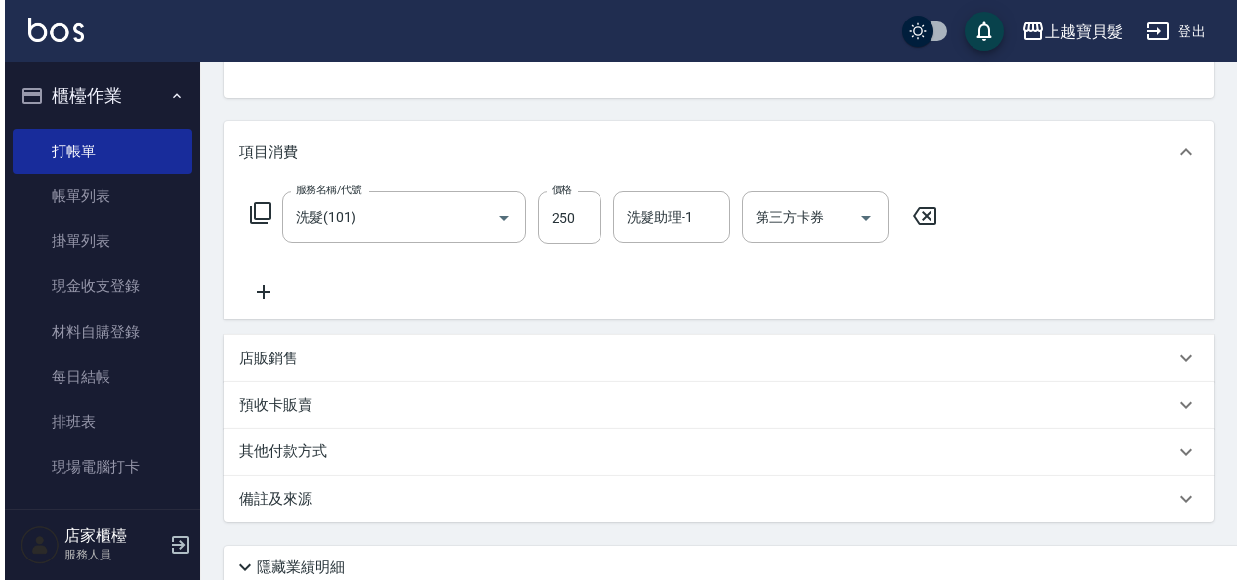
scroll to position [360, 0]
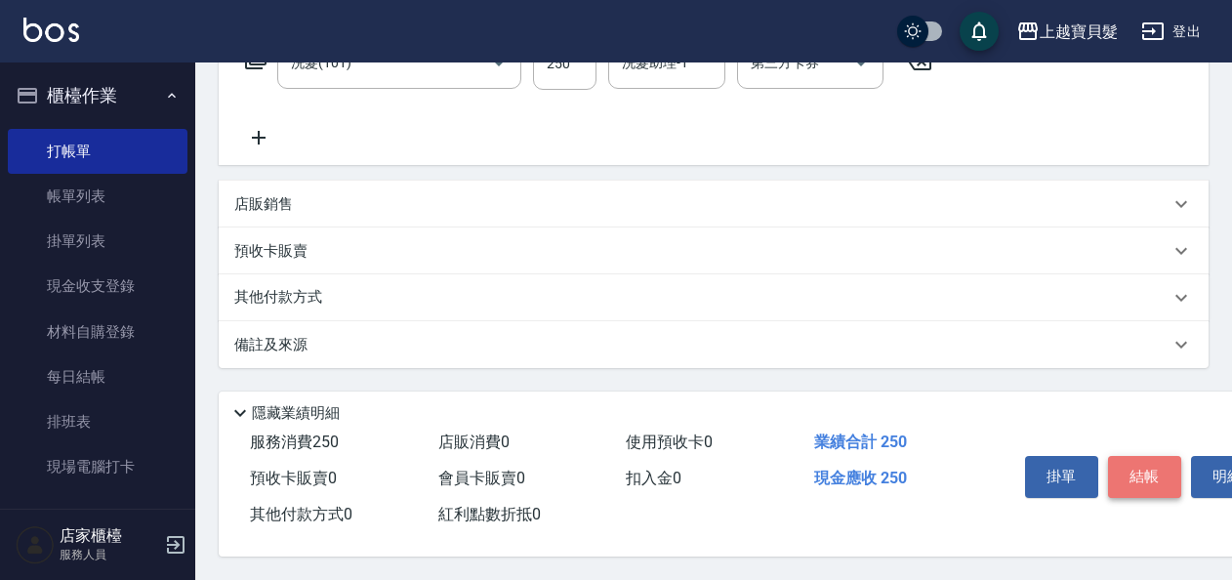
click at [1132, 462] on button "結帳" at bounding box center [1144, 476] width 73 height 41
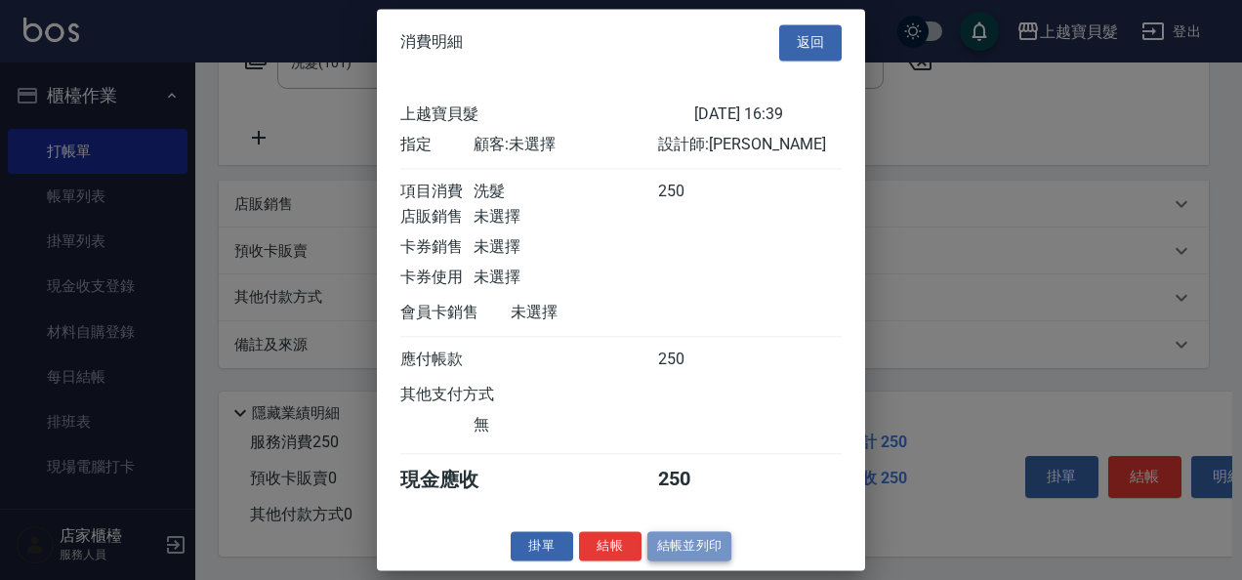
click at [660, 559] on button "結帳並列印" at bounding box center [689, 546] width 85 height 30
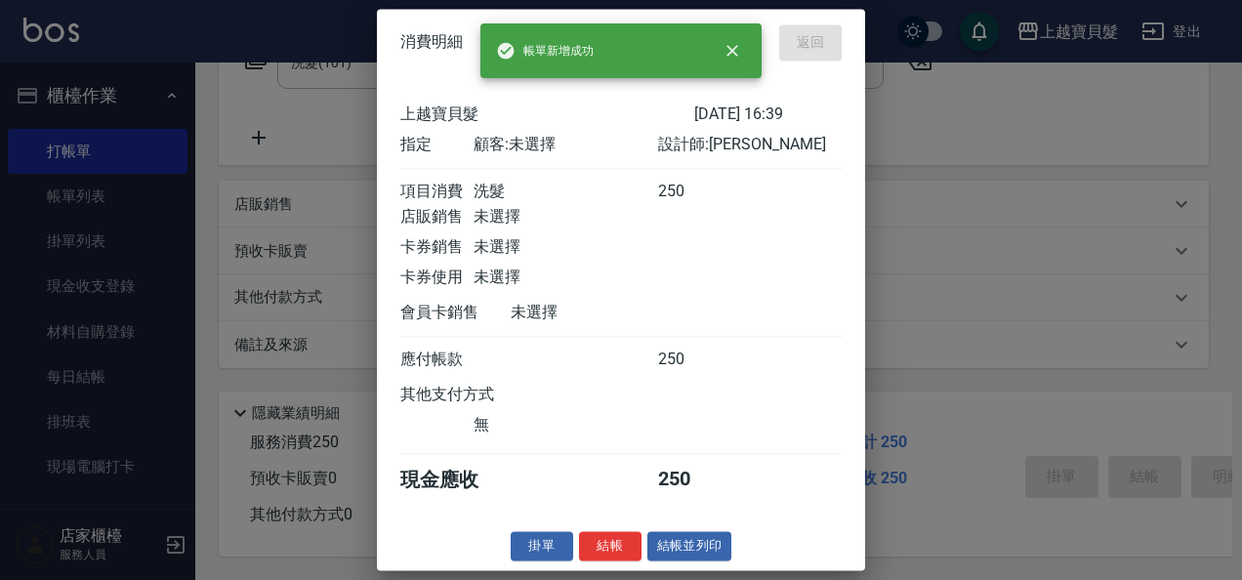
type input "[DATE] 16:40"
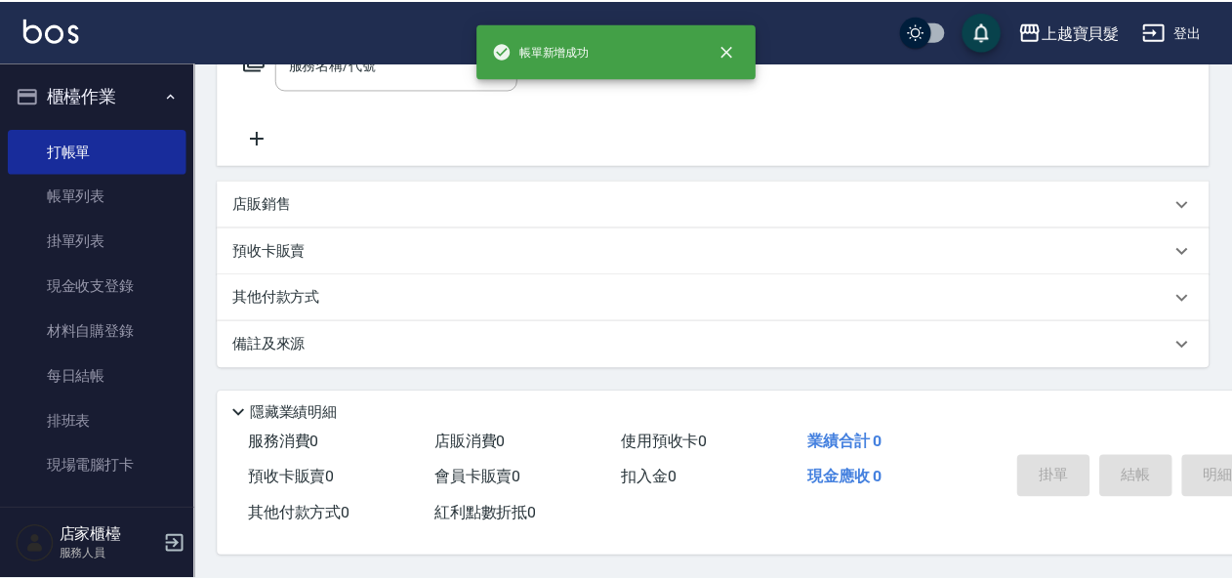
scroll to position [0, 0]
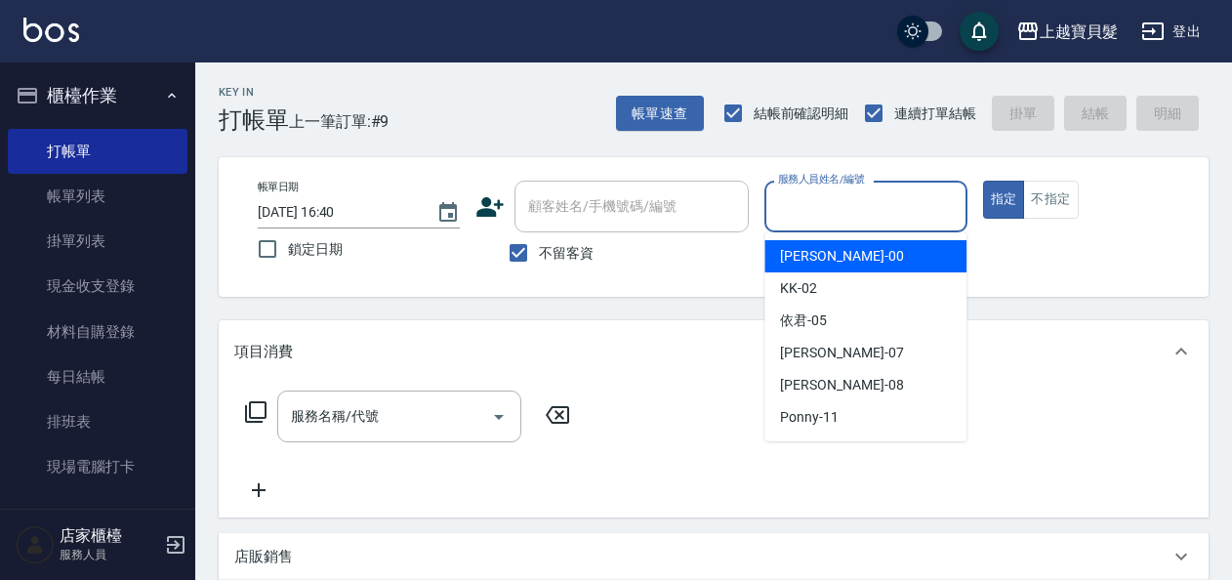
click at [812, 200] on input "服務人員姓名/編號" at bounding box center [865, 206] width 185 height 34
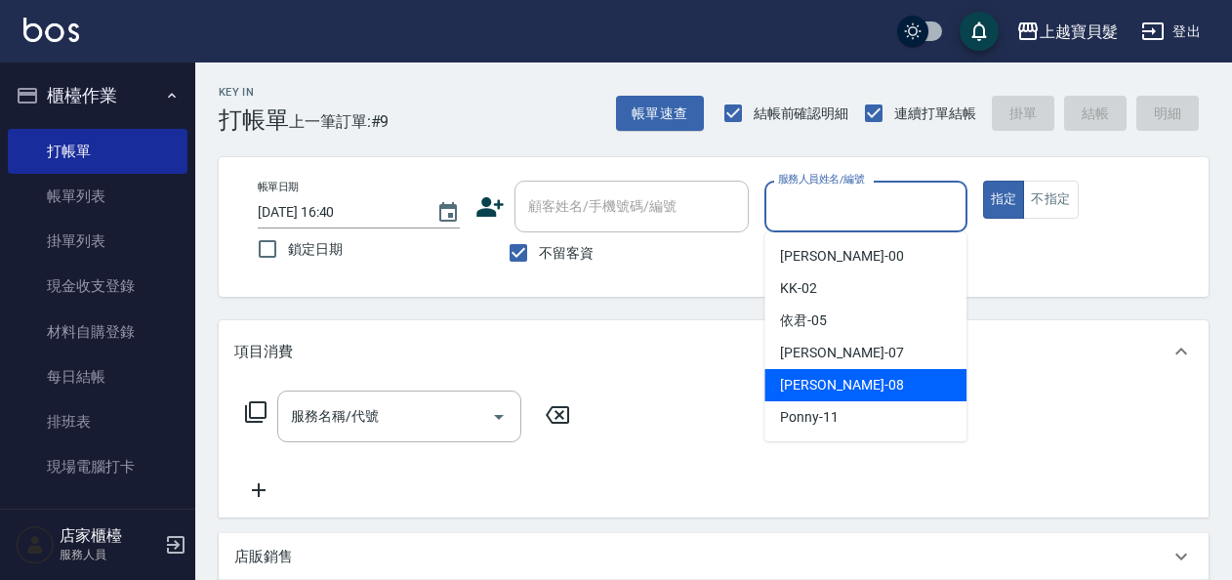
click at [810, 387] on span "[PERSON_NAME] -08" at bounding box center [841, 385] width 123 height 21
type input "[PERSON_NAME]-08"
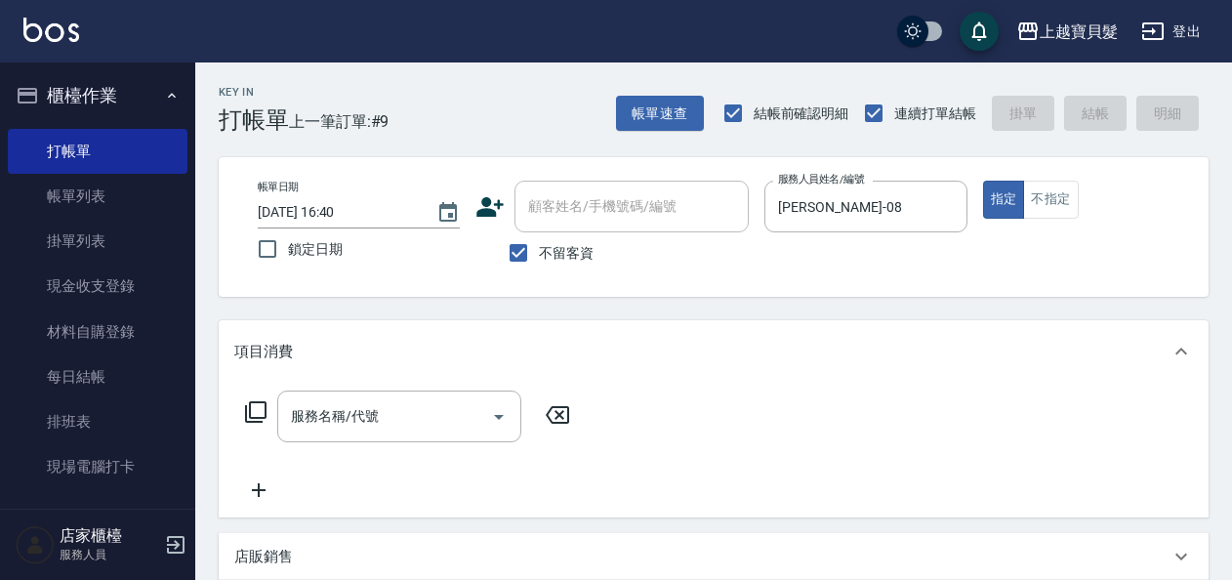
click at [253, 412] on icon at bounding box center [255, 411] width 23 height 23
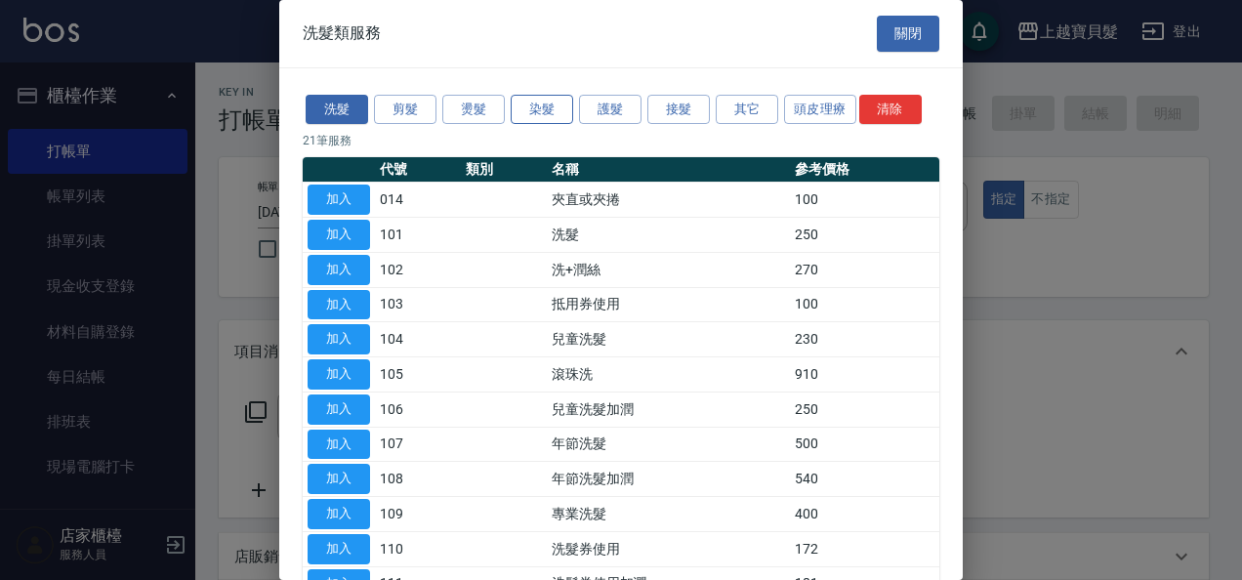
click at [542, 108] on button "染髮" at bounding box center [542, 110] width 62 height 30
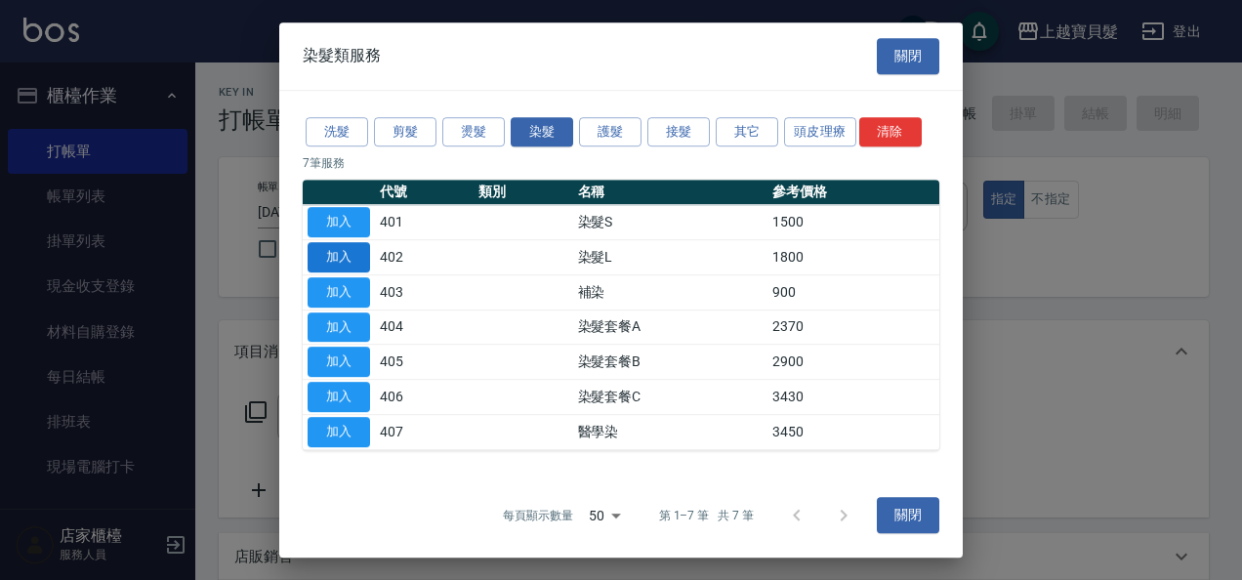
click at [337, 256] on button "加入" at bounding box center [339, 257] width 62 height 30
type input "染髮L(402)"
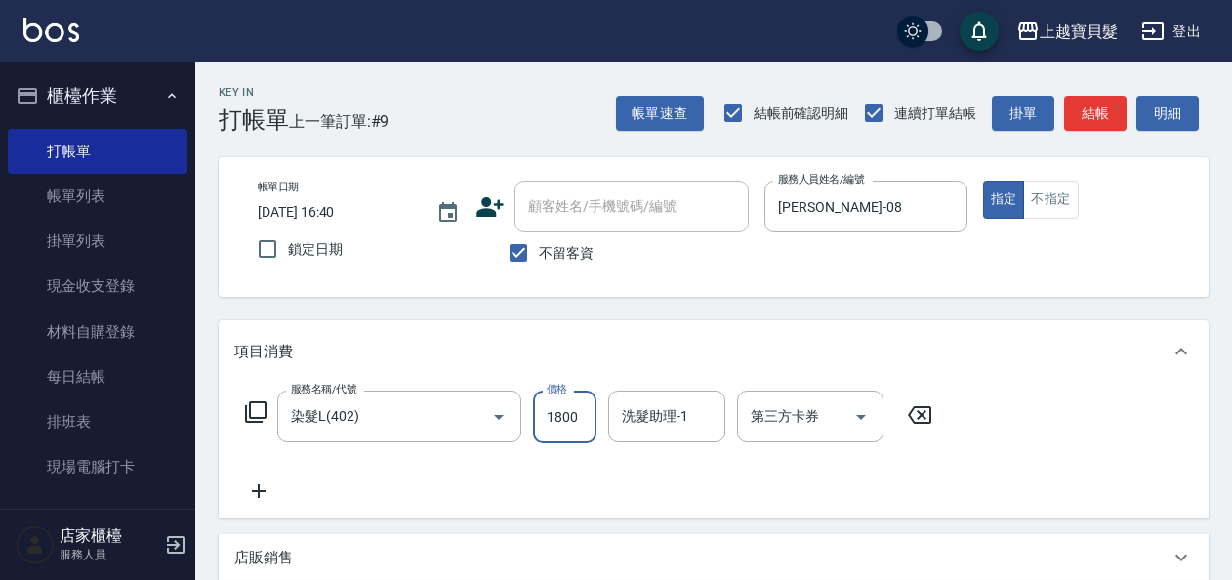
click at [545, 422] on input "1800" at bounding box center [564, 417] width 63 height 53
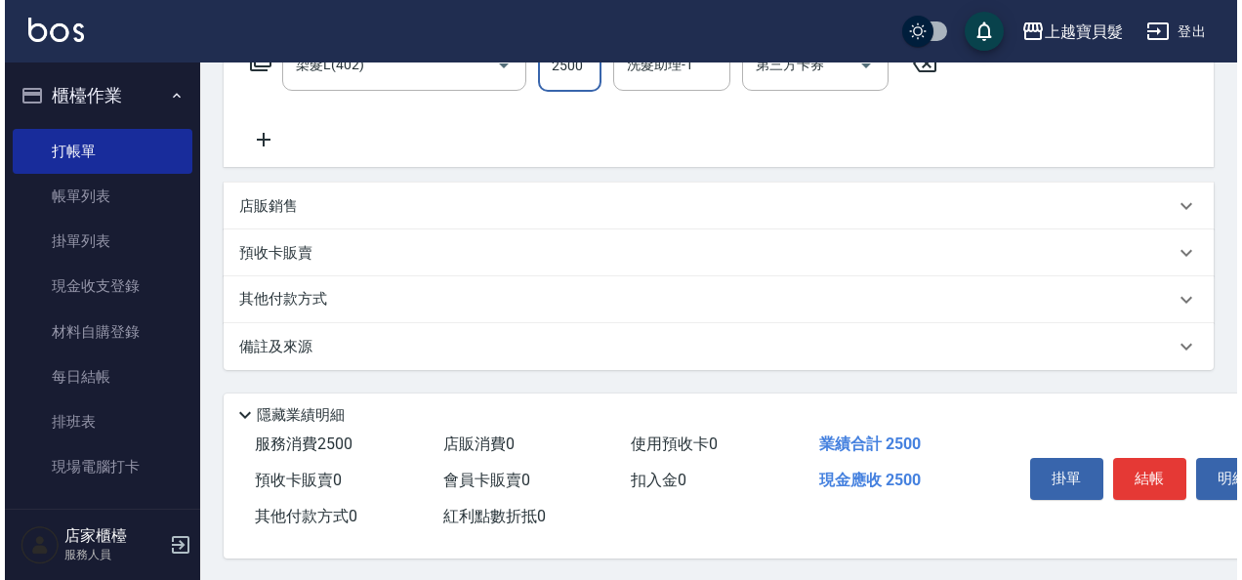
scroll to position [360, 0]
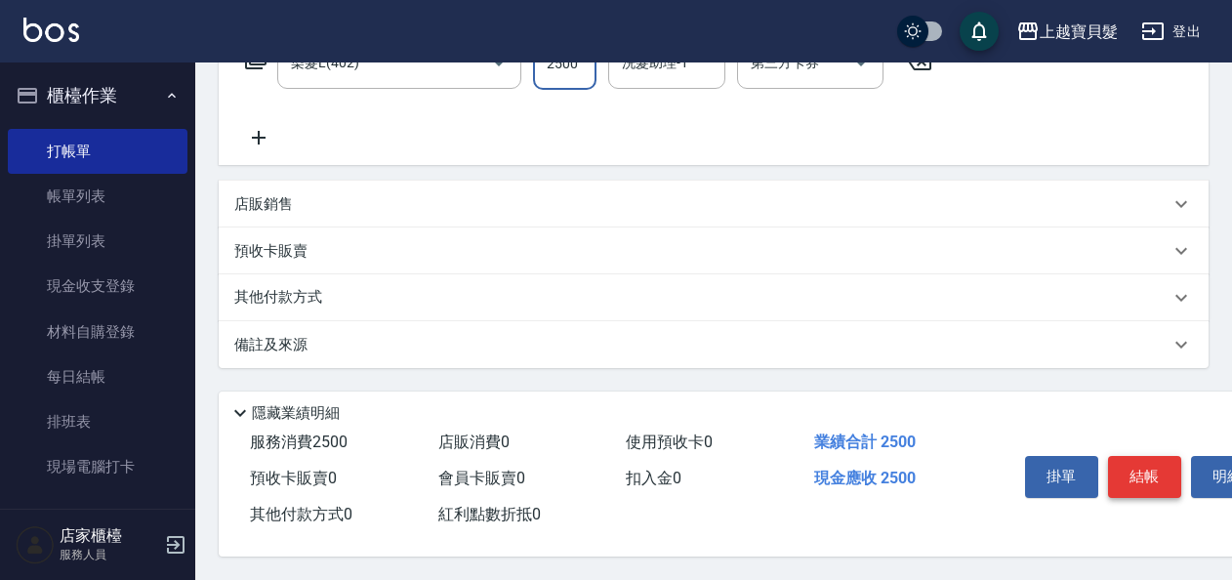
type input "2500"
click at [1136, 473] on button "結帳" at bounding box center [1144, 476] width 73 height 41
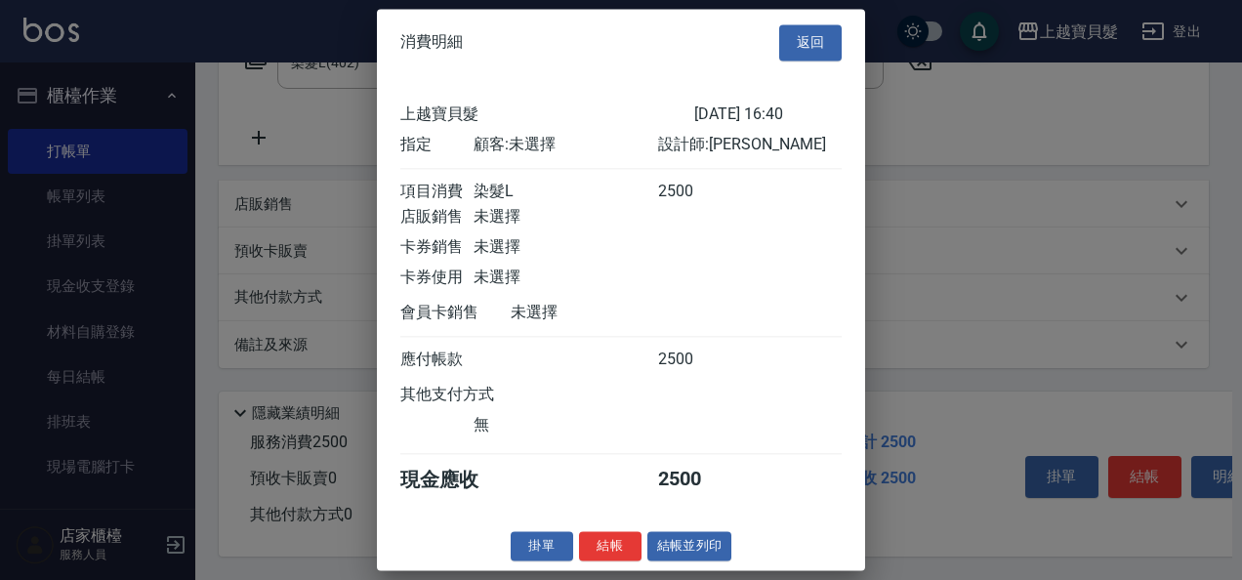
scroll to position [5, 0]
click at [680, 555] on button "結帳並列印" at bounding box center [689, 546] width 85 height 30
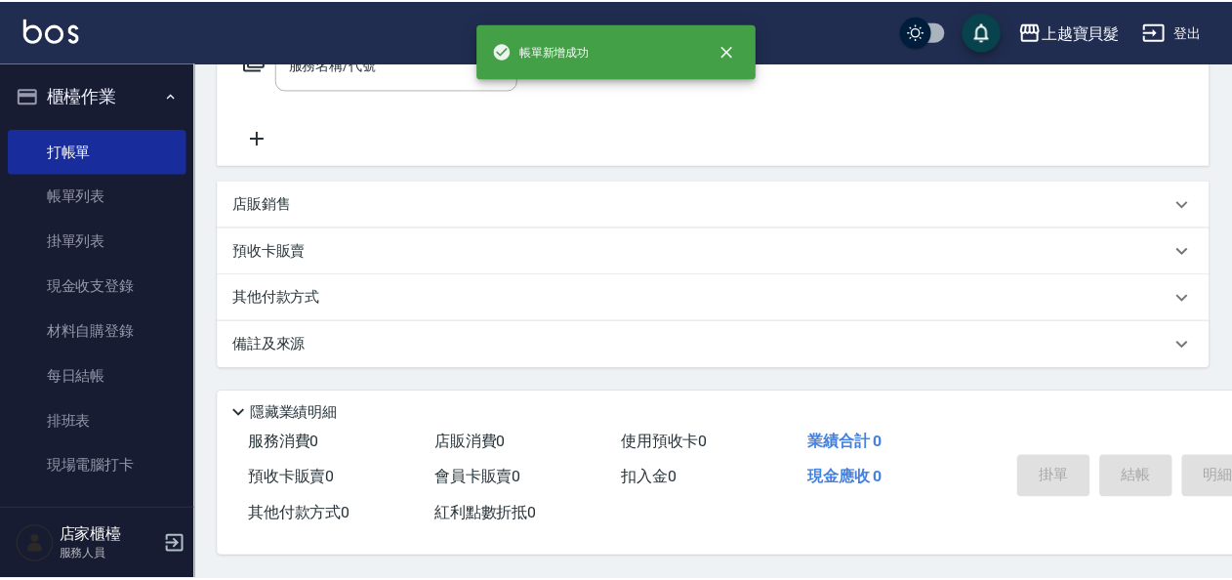
scroll to position [0, 0]
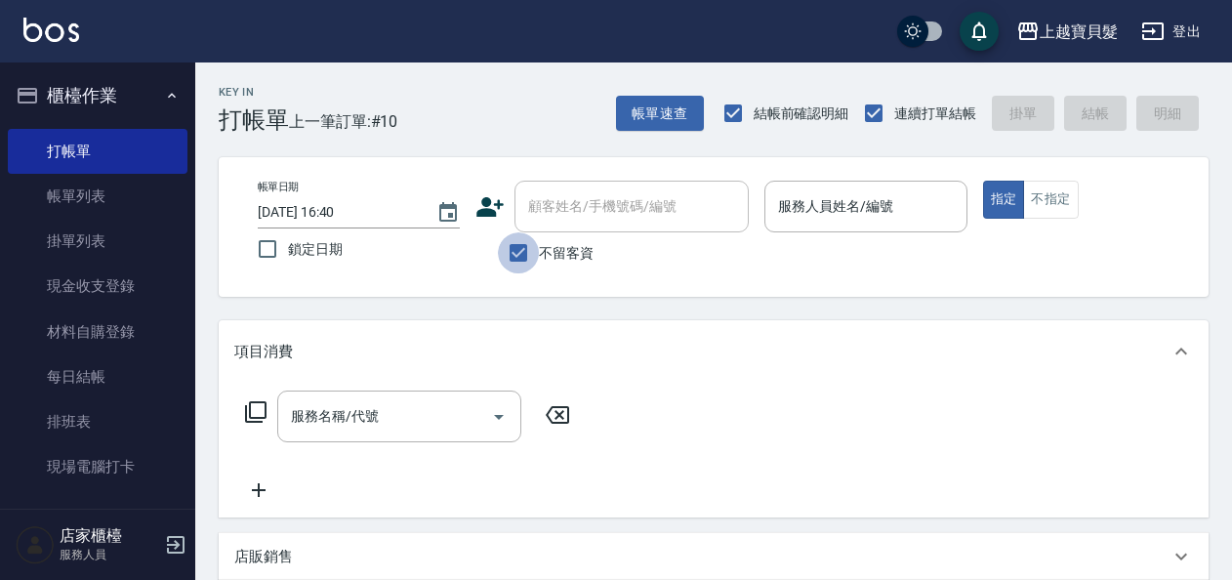
drag, startPoint x: 520, startPoint y: 260, endPoint x: 525, endPoint y: 235, distance: 24.9
click at [521, 246] on input "不留客資" at bounding box center [518, 252] width 41 height 41
checkbox input "false"
click at [612, 203] on input "顧客姓名/手機號碼/編號" at bounding box center [616, 206] width 187 height 34
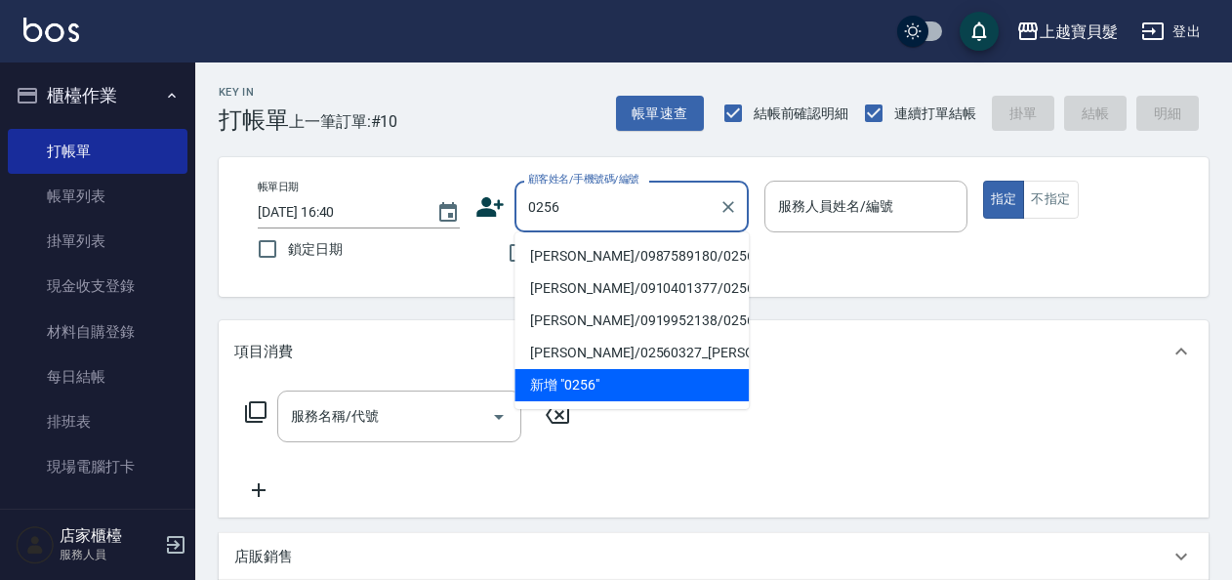
click at [600, 260] on li "[PERSON_NAME]/0987589180/02561217" at bounding box center [631, 256] width 234 height 32
type input "[PERSON_NAME]/0987589180/02561217"
type input "[PERSON_NAME]-08"
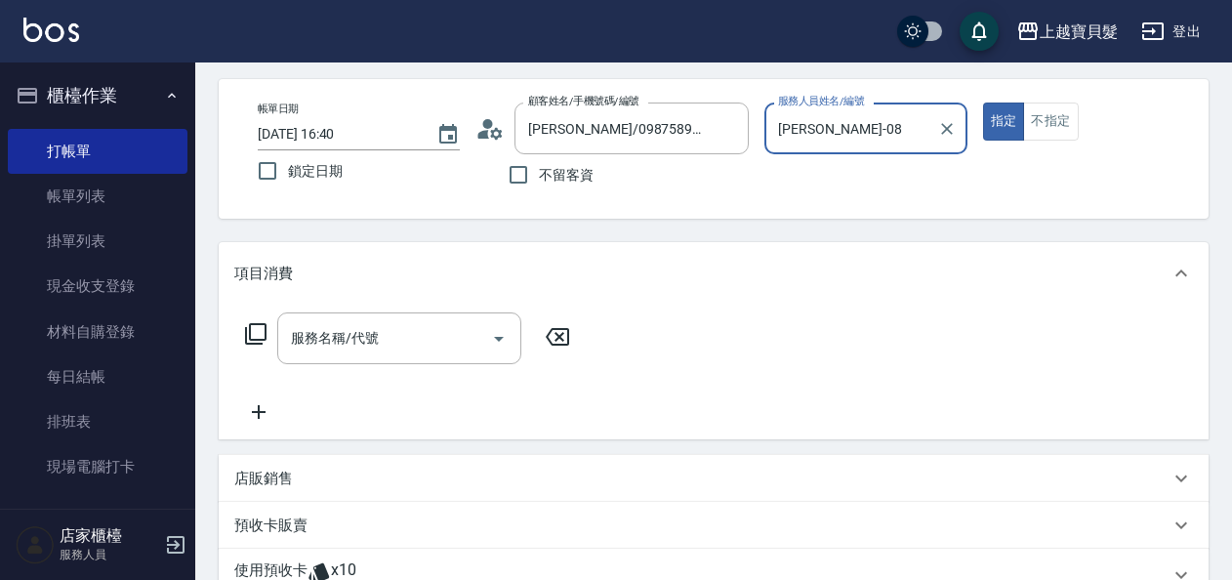
scroll to position [195, 0]
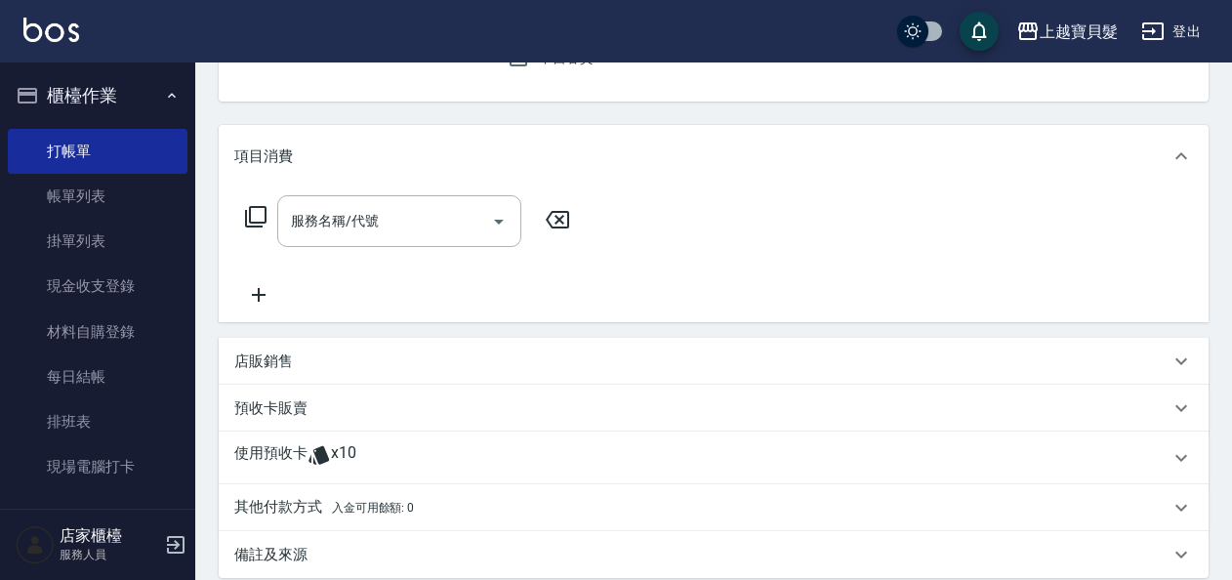
click at [350, 445] on span "x10" at bounding box center [343, 457] width 25 height 29
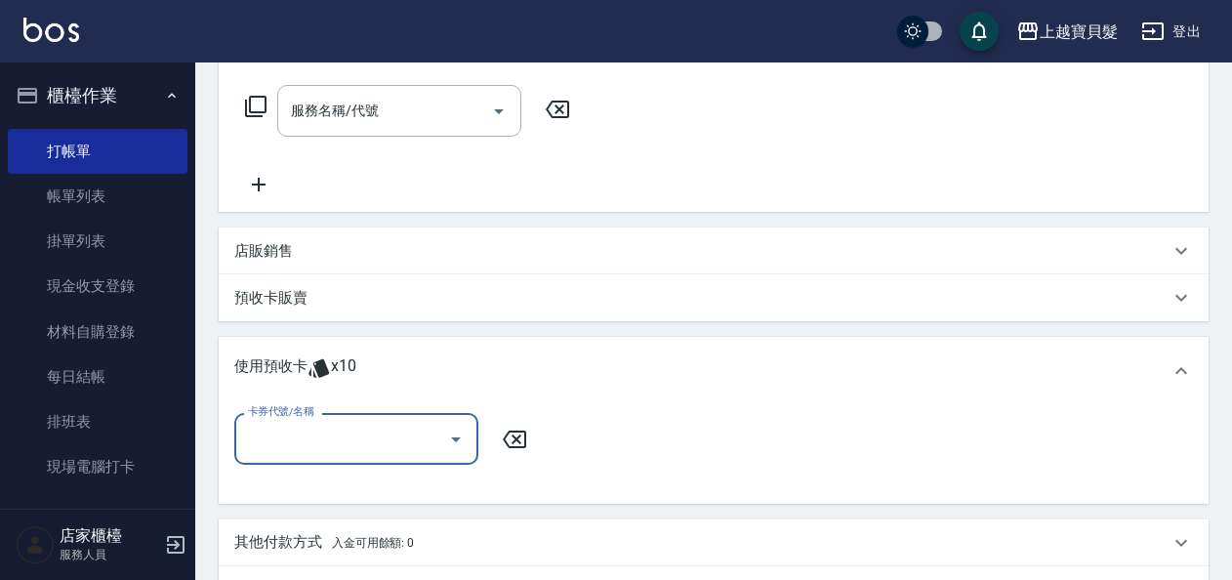
scroll to position [488, 0]
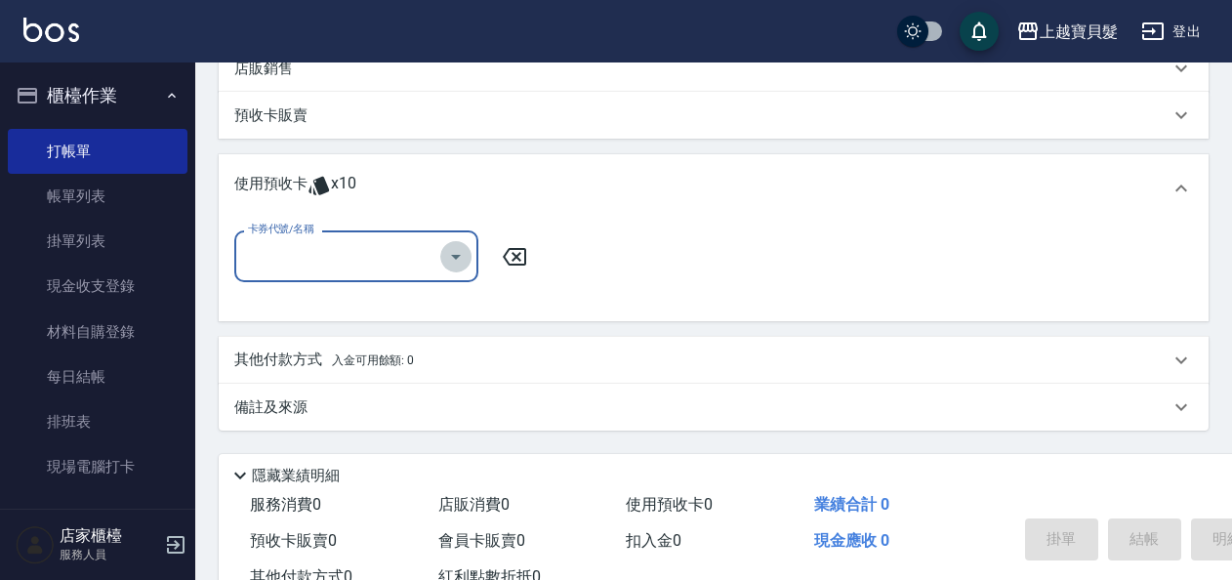
click at [448, 254] on icon "Open" at bounding box center [455, 256] width 23 height 23
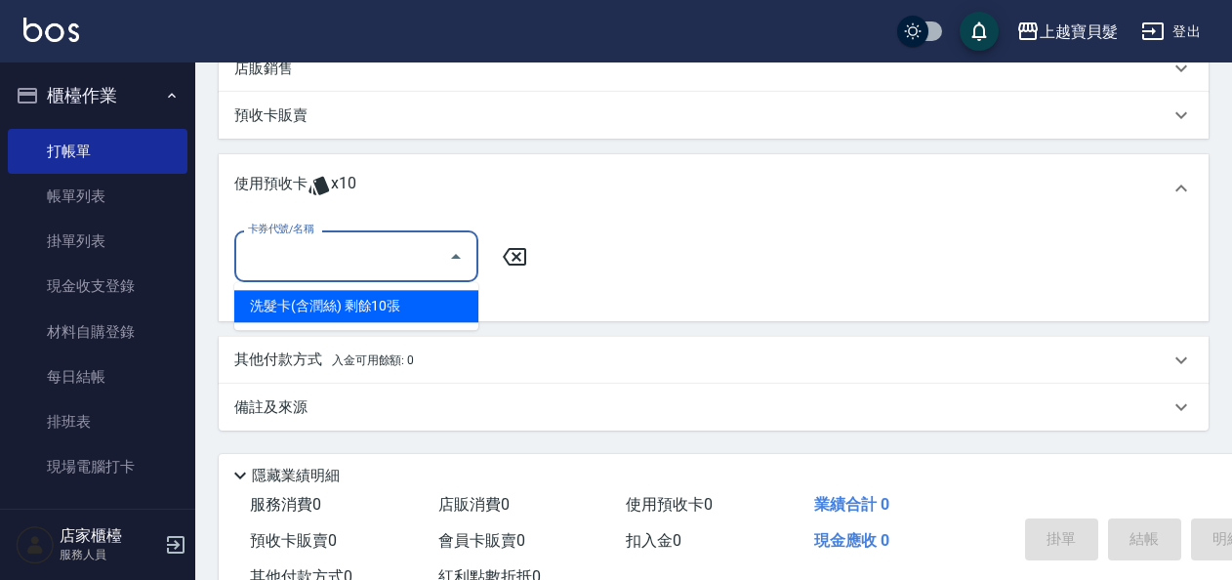
click at [461, 300] on div "洗髮卡(含潤絲) 剩餘10張" at bounding box center [356, 306] width 244 height 32
type input "洗髮卡(含潤絲)"
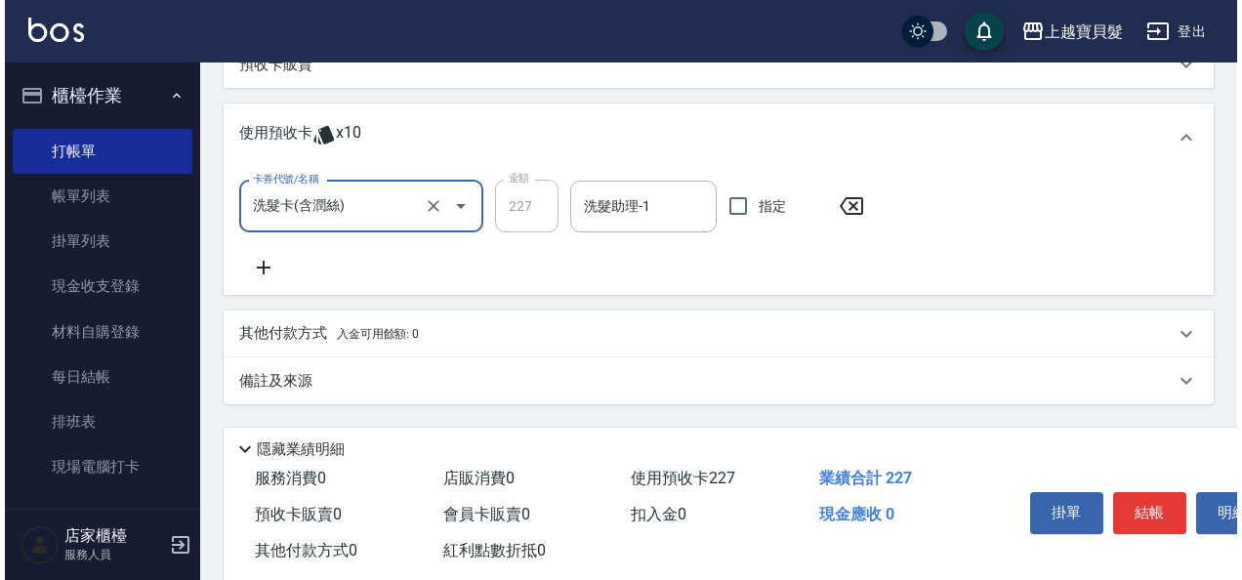
scroll to position [582, 0]
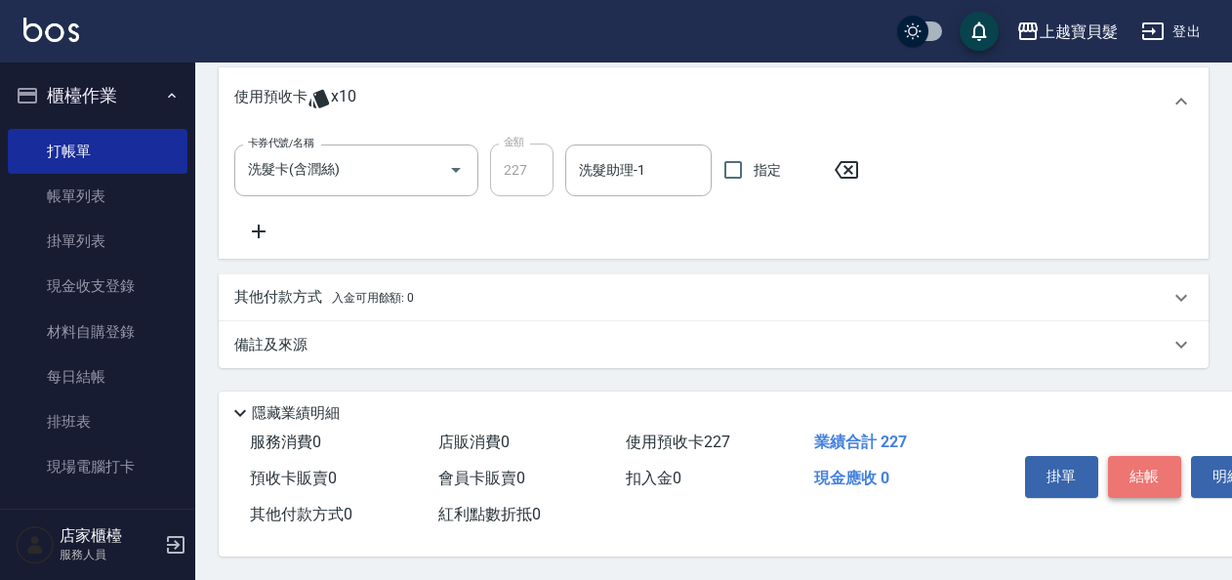
click at [1146, 469] on button "結帳" at bounding box center [1144, 476] width 73 height 41
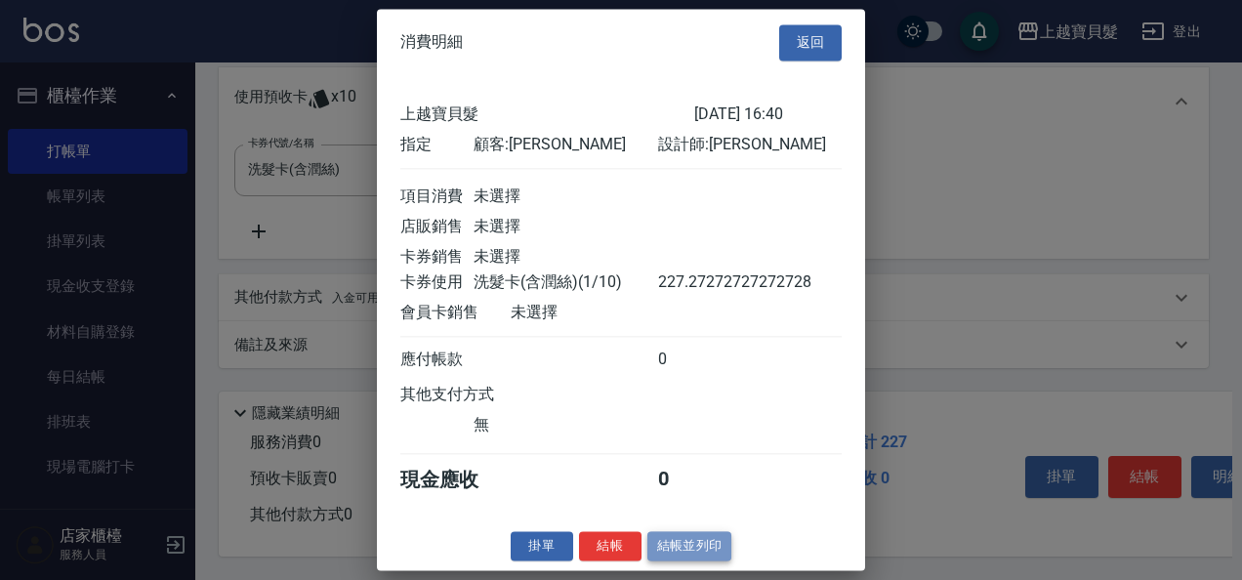
click at [691, 558] on button "結帳並列印" at bounding box center [689, 546] width 85 height 30
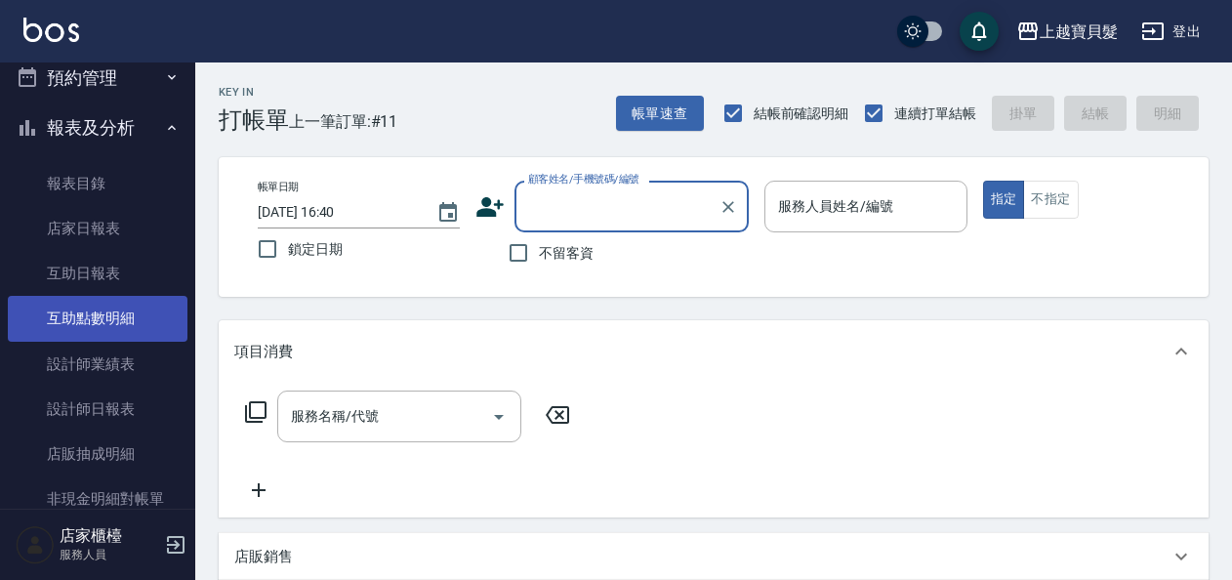
scroll to position [586, 0]
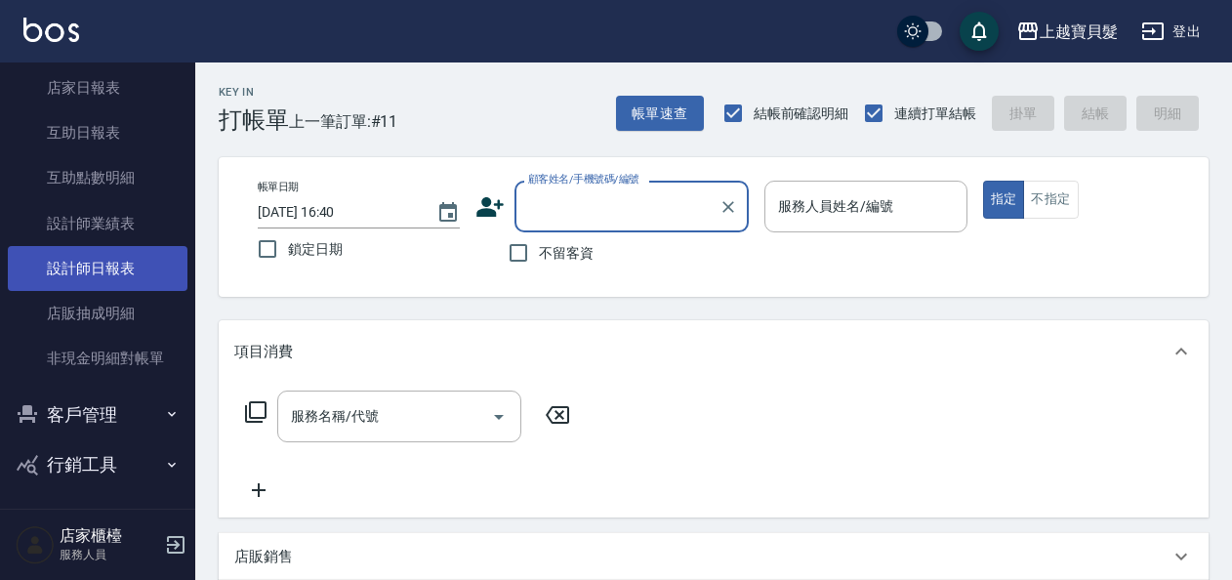
click at [111, 264] on link "設計師日報表" at bounding box center [98, 268] width 180 height 45
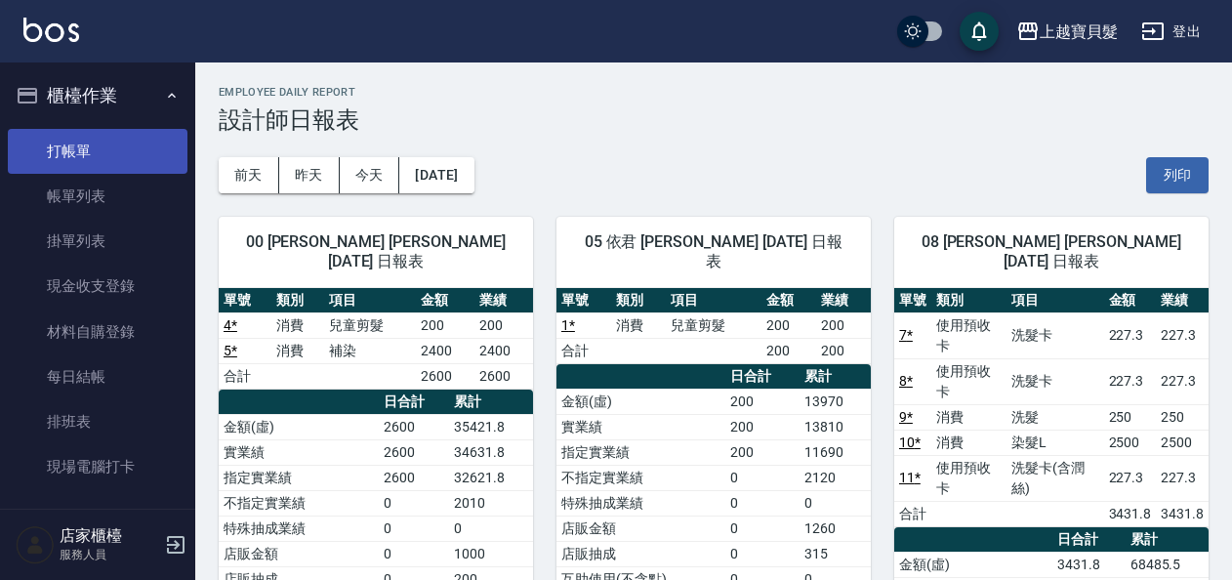
click at [84, 154] on link "打帳單" at bounding box center [98, 151] width 180 height 45
